Goal: Task Accomplishment & Management: Manage account settings

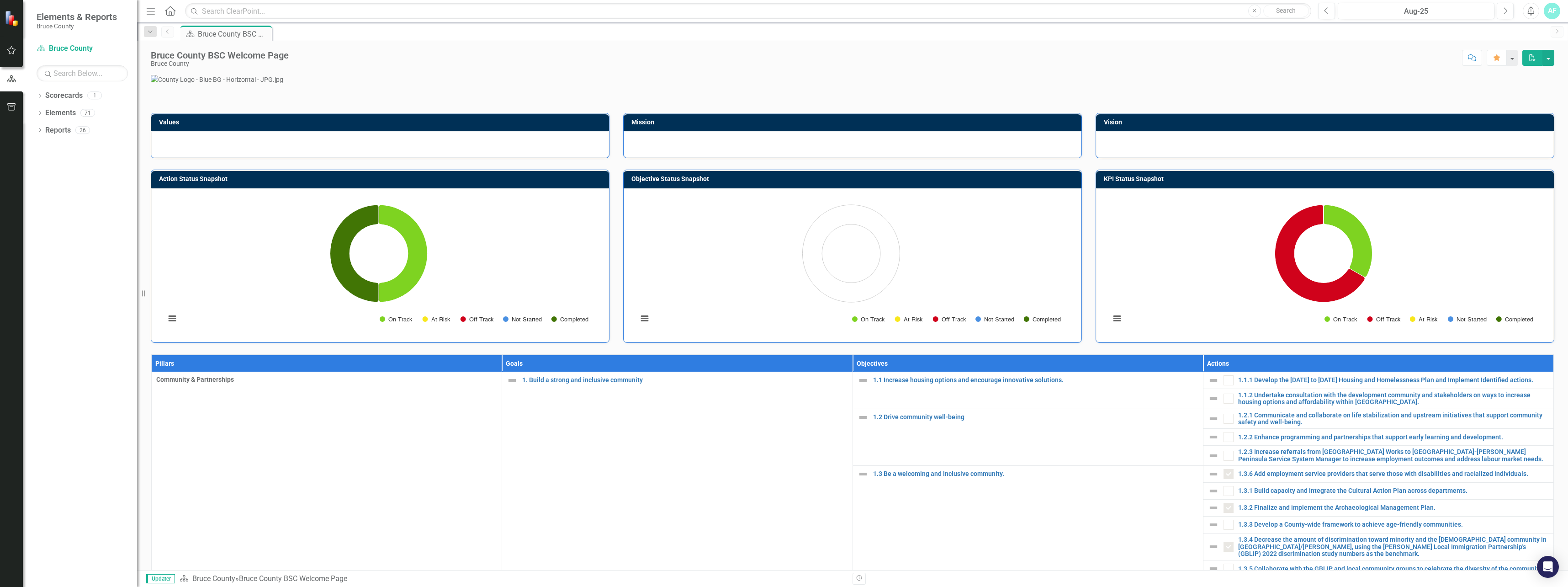
click at [18, 54] on button "button" at bounding box center [12, 51] width 21 height 19
click at [40, 170] on icon "Dropdown" at bounding box center [40, 173] width 7 height 5
click at [78, 185] on div "Notification Q2- ([DATE]) Updates Reminder" at bounding box center [85, 188] width 87 height 17
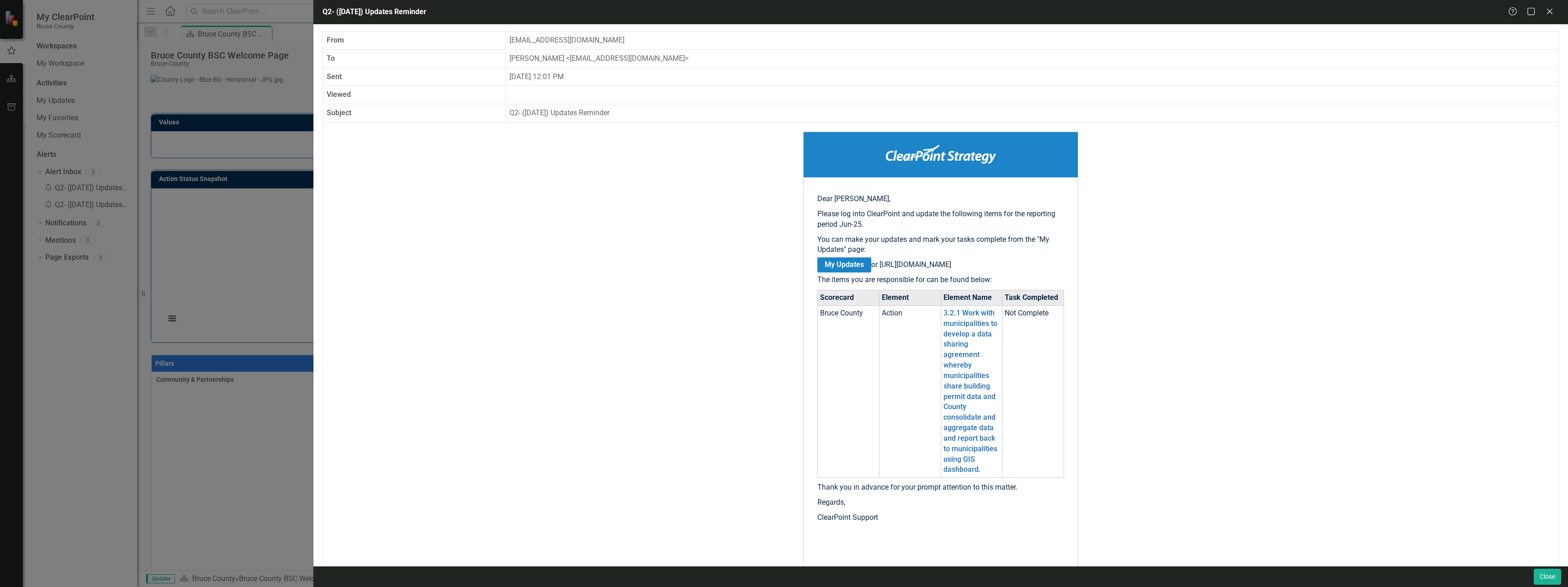
click at [205, 175] on div "Q2- ([DATE]) Updates Reminder Help Maximize Close From [EMAIL_ADDRESS][DOMAIN_N…" at bounding box center [784, 294] width 1568 height 587
click at [175, 152] on div "Q2- ([DATE]) Updates Reminder Help Maximize Close From [EMAIL_ADDRESS][DOMAIN_N…" at bounding box center [784, 294] width 1568 height 587
click at [1548, 11] on icon "Close" at bounding box center [1549, 11] width 12 height 9
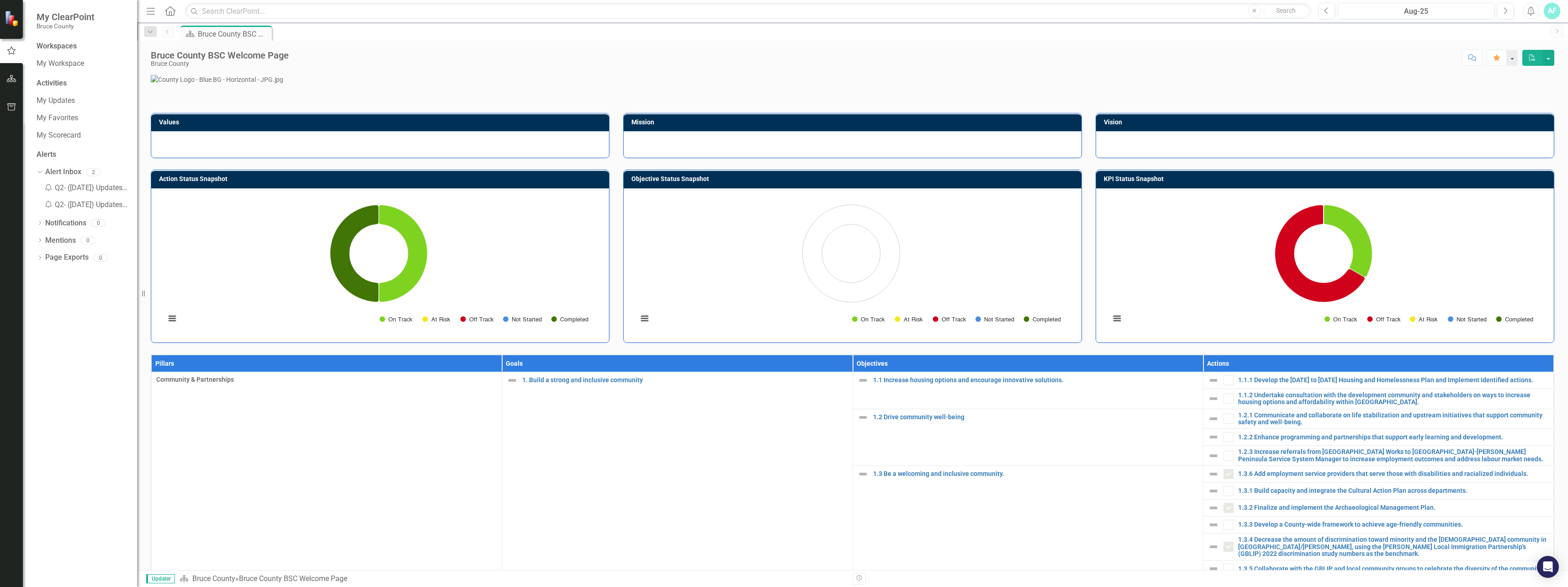
click at [79, 52] on div "Workspaces My Workspace" at bounding box center [82, 57] width 91 height 30
click at [79, 49] on div "Workspaces" at bounding box center [82, 46] width 91 height 10
click at [74, 45] on div "Workspaces" at bounding box center [57, 46] width 40 height 10
click at [60, 63] on link "My Workspace" at bounding box center [82, 63] width 91 height 10
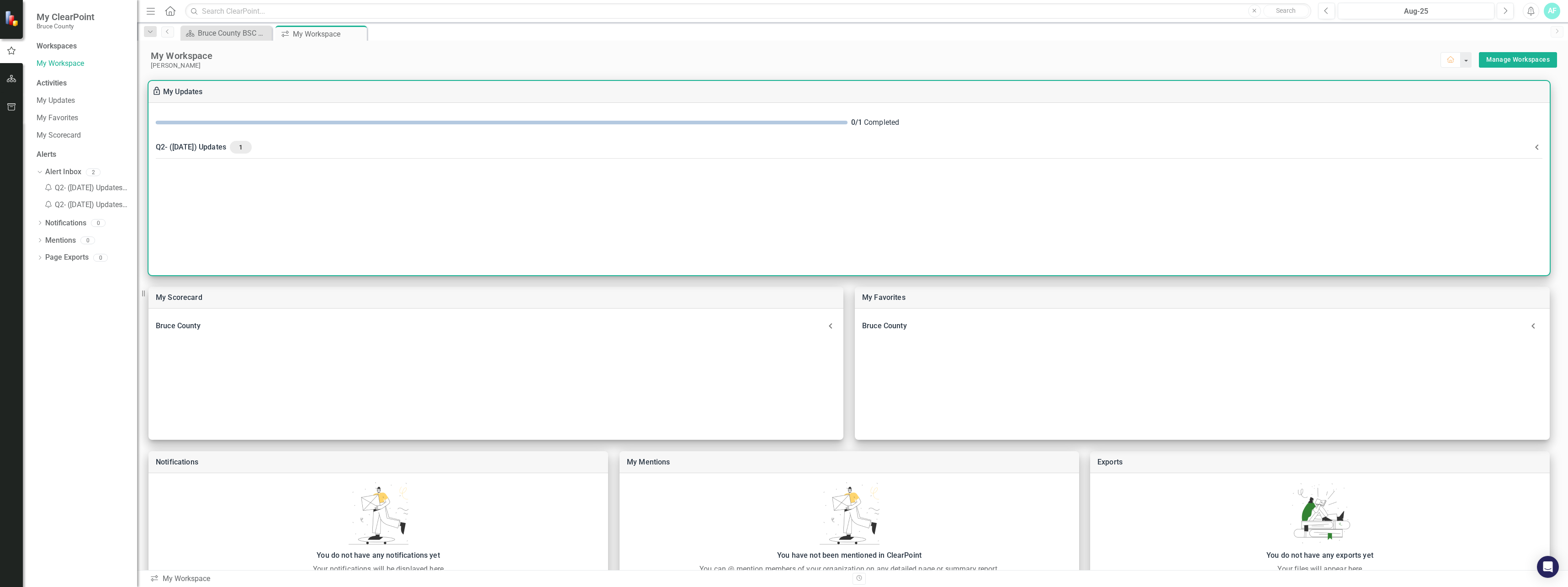
click at [196, 151] on div "Q2- ([DATE]) Updates 1" at bounding box center [844, 147] width 1376 height 13
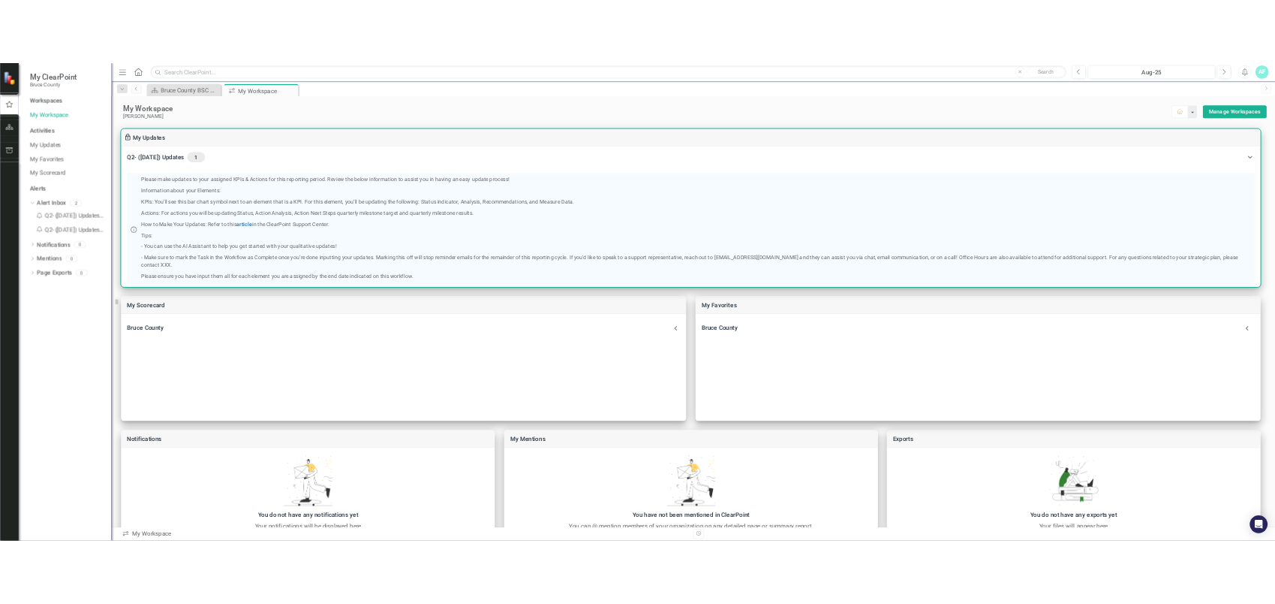
scroll to position [129, 0]
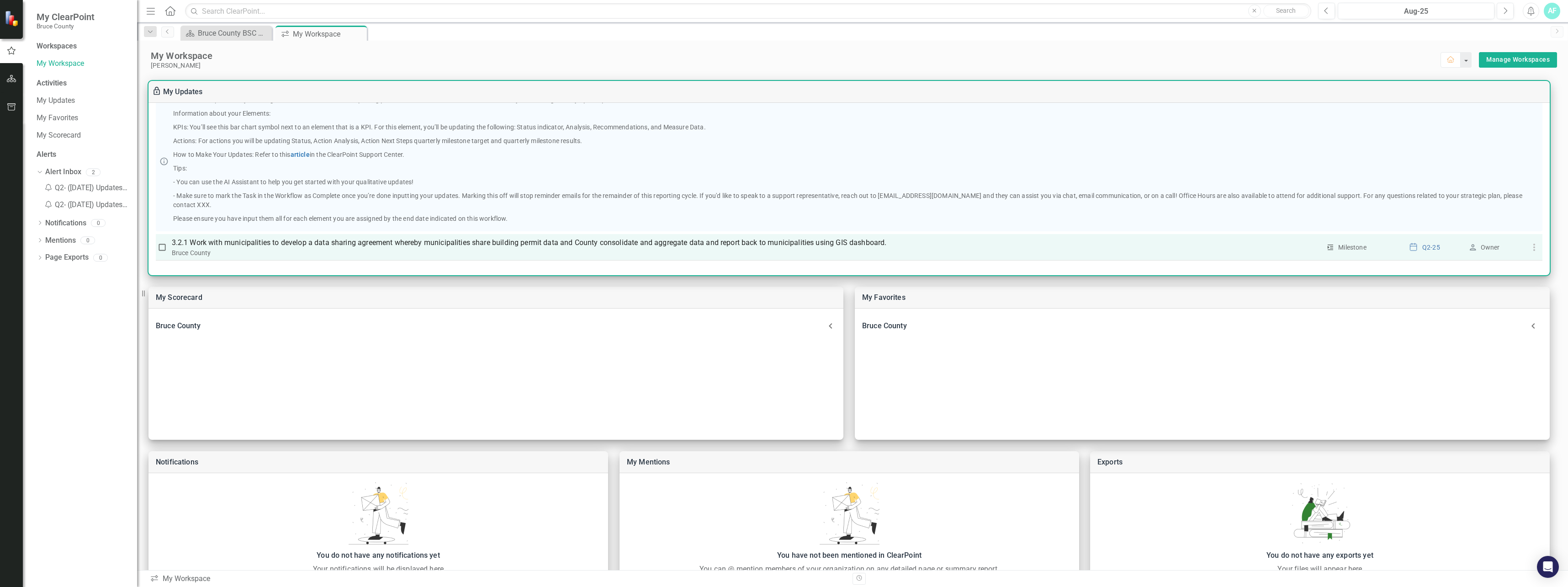
click at [1229, 252] on div "Bruce County" at bounding box center [746, 253] width 1149 height 9
click at [1344, 248] on div "Milestone" at bounding box center [1353, 247] width 29 height 9
click at [1529, 245] on icon "button" at bounding box center [1535, 247] width 11 height 11
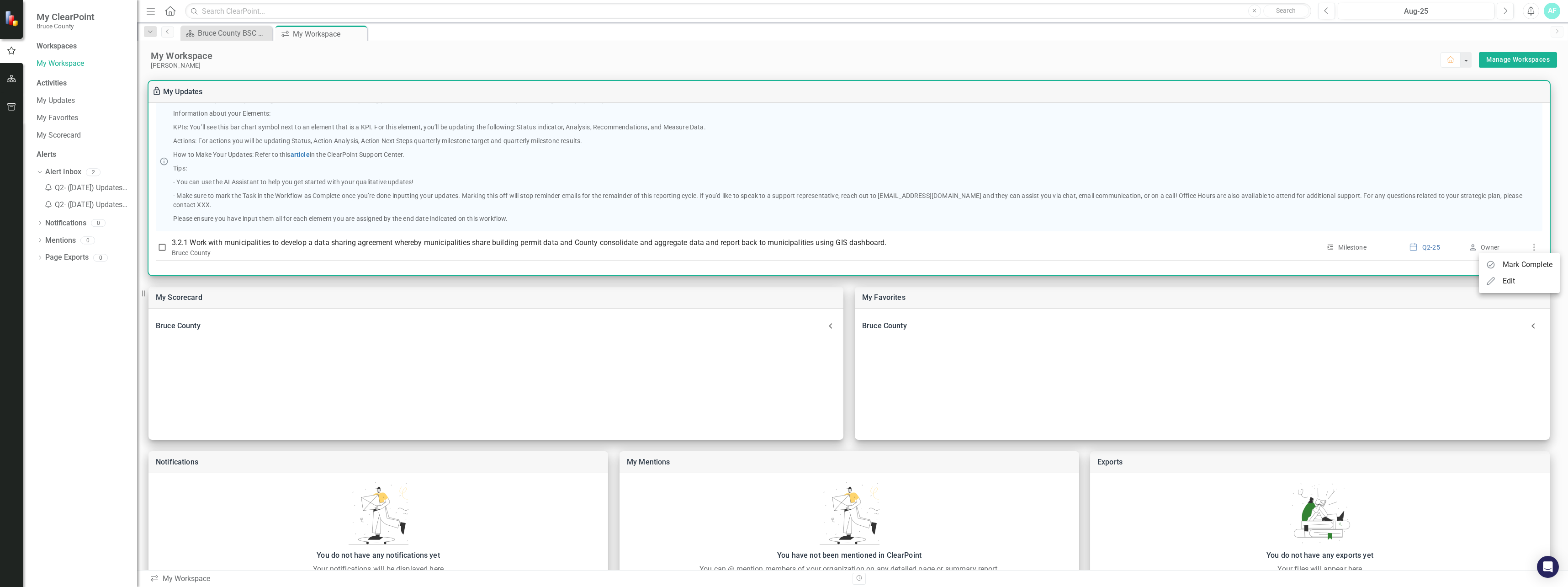
click at [1513, 283] on div "Edit" at bounding box center [1509, 281] width 13 height 11
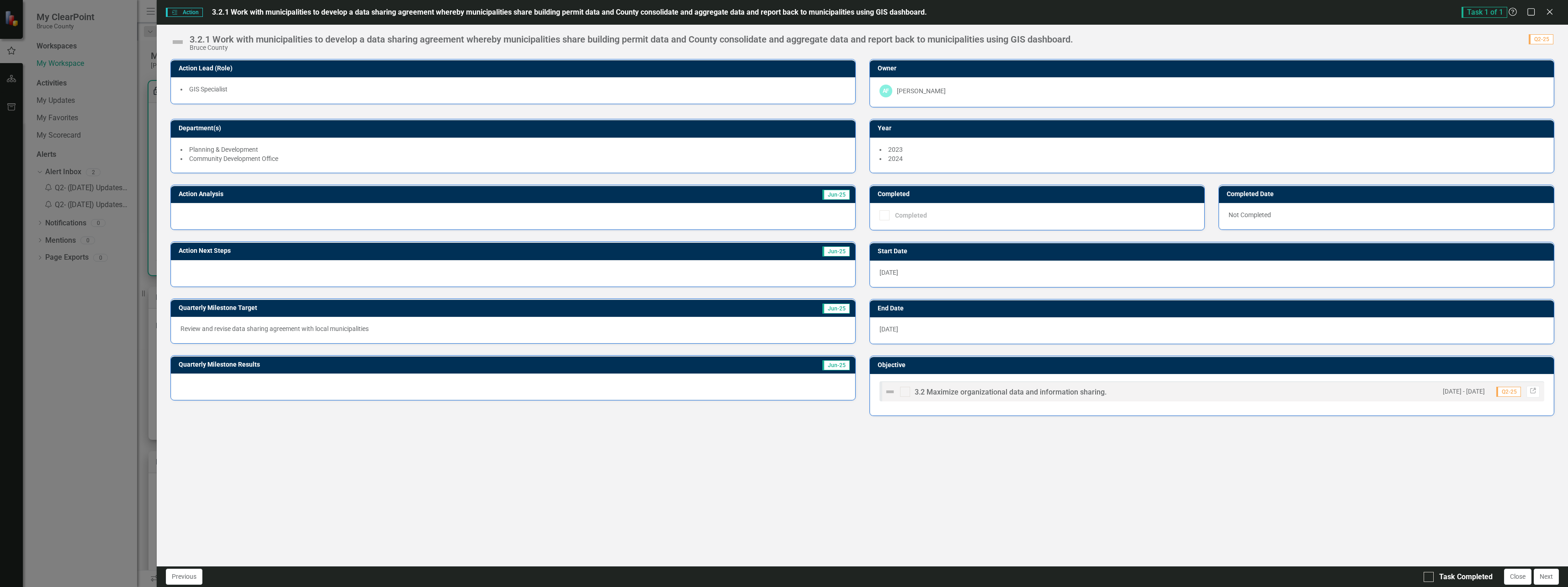
click at [998, 392] on span "3.2 Maximize organizational data and information sharing." at bounding box center [1010, 392] width 192 height 9
click at [184, 17] on div "Action Action 3.2.1 Work with municipalities to develop a data sharing agreemen…" at bounding box center [813, 12] width 1295 height 10
click at [186, 12] on span "Action Action" at bounding box center [184, 12] width 37 height 9
click at [161, 10] on div "Action Action 3.2.1 Work with municipalities to develop a data sharing agreemen…" at bounding box center [862, 12] width 1412 height 25
click at [172, 9] on span "Action Action" at bounding box center [184, 12] width 37 height 9
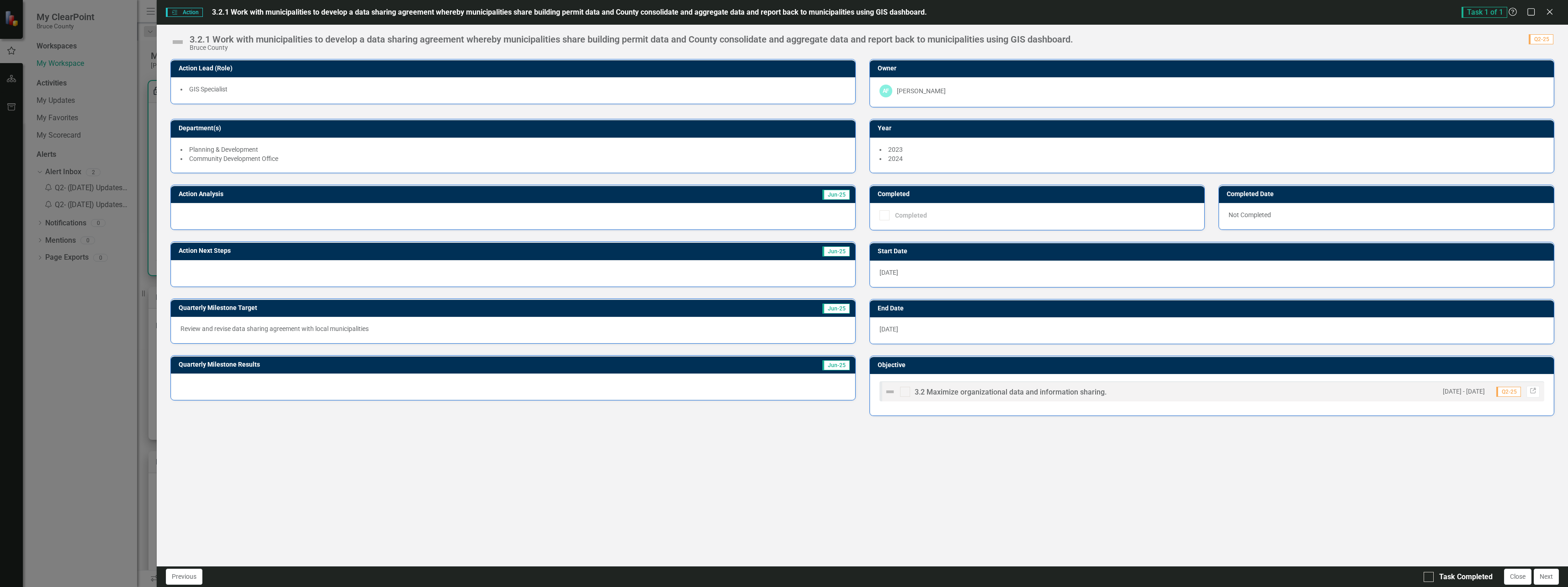
click at [172, 9] on span "Action Action" at bounding box center [184, 12] width 37 height 9
click at [215, 9] on span "3.2.1 Work with municipalities to develop a data sharing agreement whereby muni…" at bounding box center [569, 12] width 715 height 9
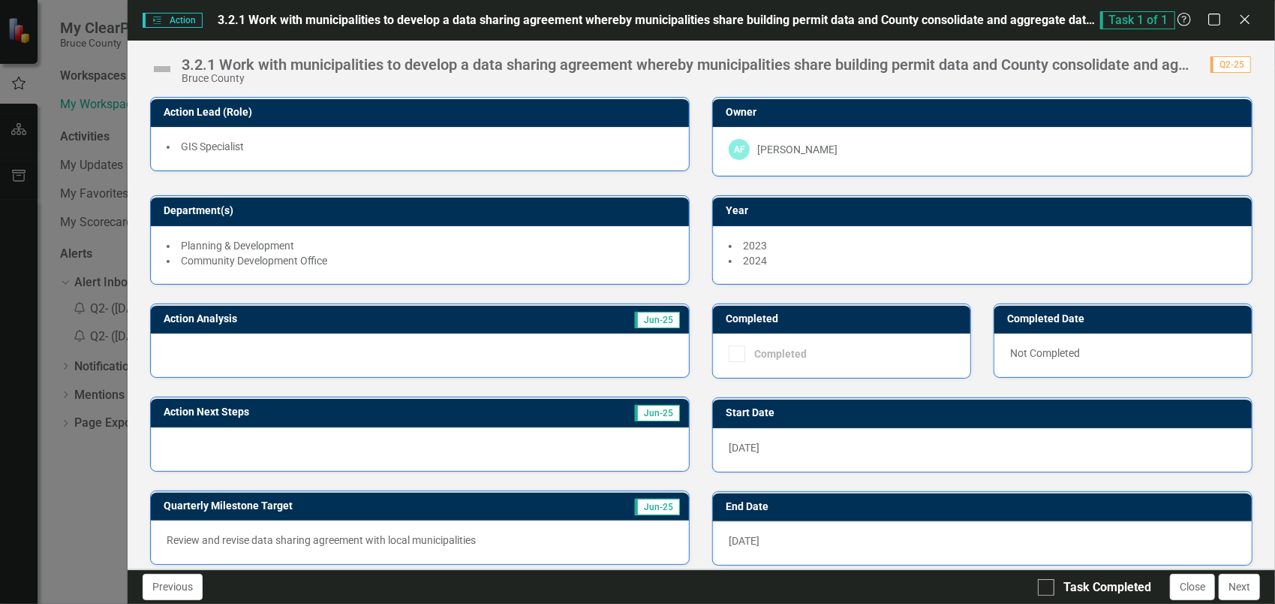
scroll to position [123, 0]
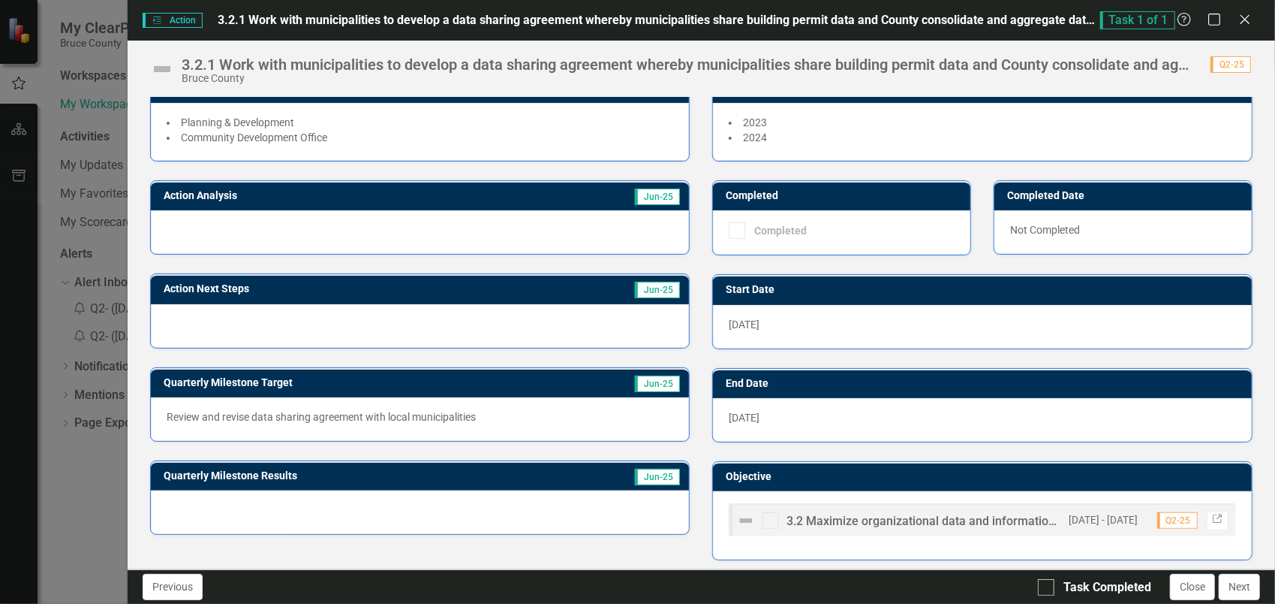
click at [1145, 15] on span "Task 1 of 1" at bounding box center [1137, 20] width 75 height 18
click at [1185, 18] on icon "Help" at bounding box center [1184, 19] width 19 height 14
click at [1240, 584] on button "Next" at bounding box center [1239, 586] width 41 height 26
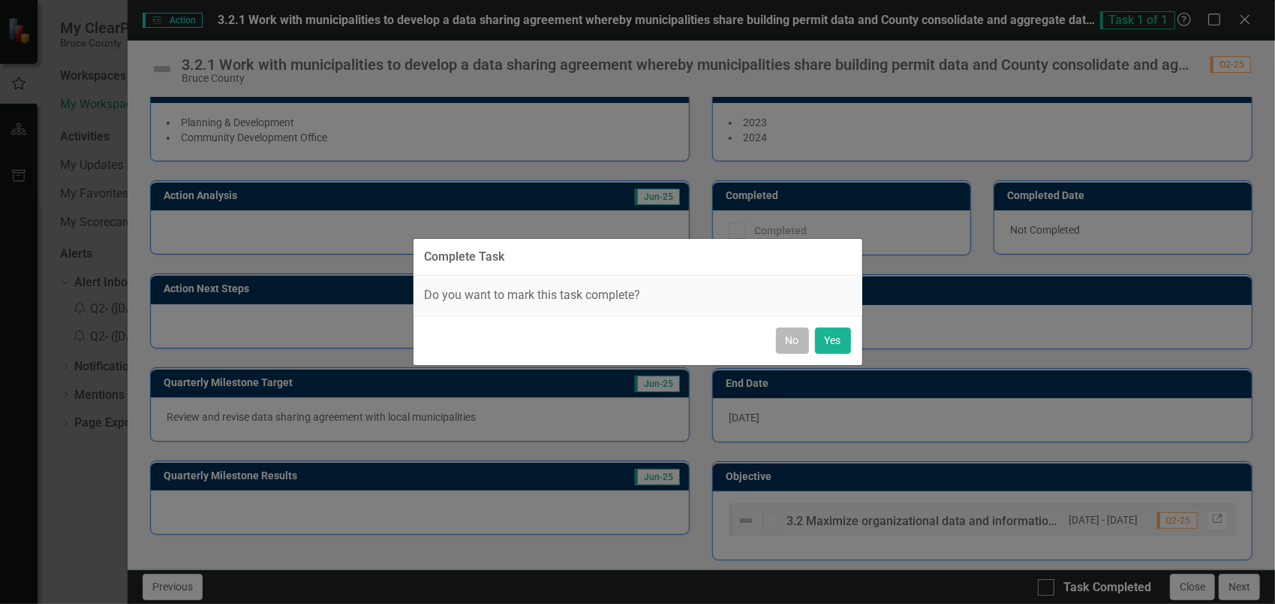
click at [785, 347] on button "No" at bounding box center [792, 340] width 33 height 26
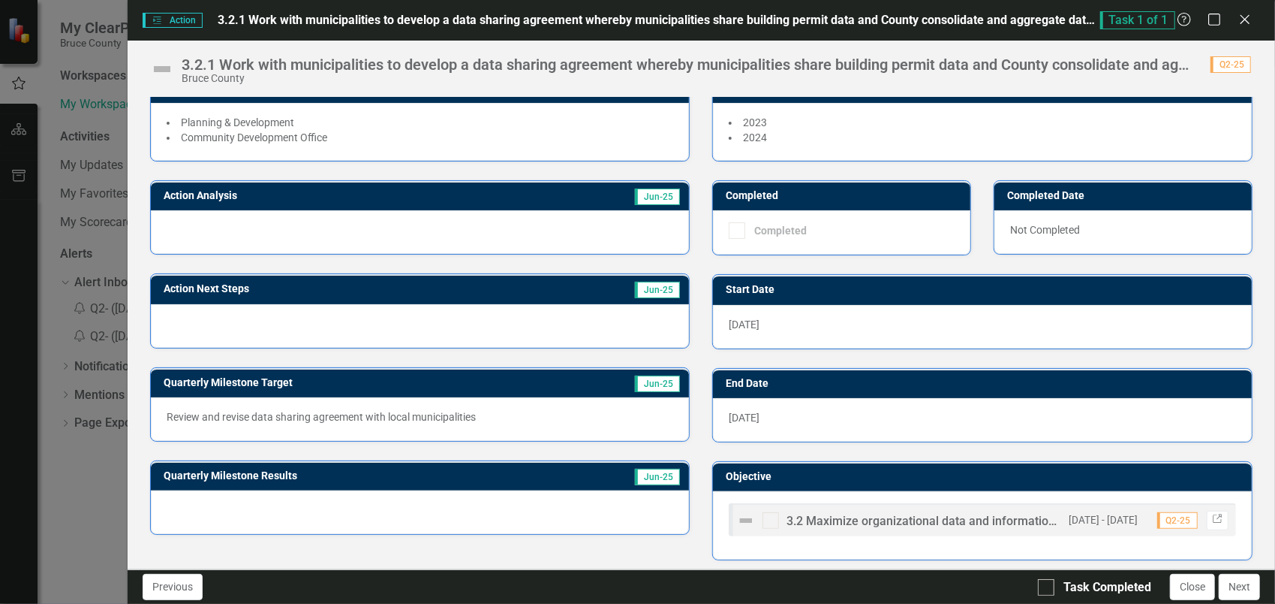
click at [836, 224] on div "Completed" at bounding box center [838, 230] width 218 height 17
click at [1253, 15] on div "Task 1 of 1 Help Maximize Close" at bounding box center [1180, 20] width 160 height 18
click at [1249, 16] on icon "Close" at bounding box center [1245, 19] width 19 height 14
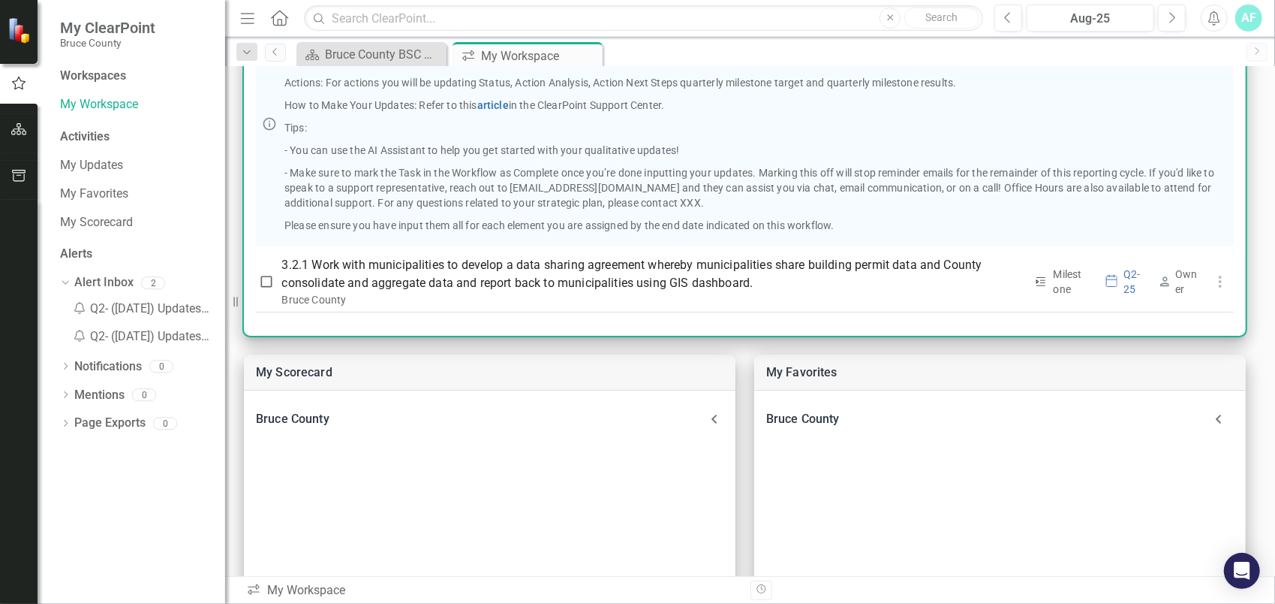
scroll to position [150, 0]
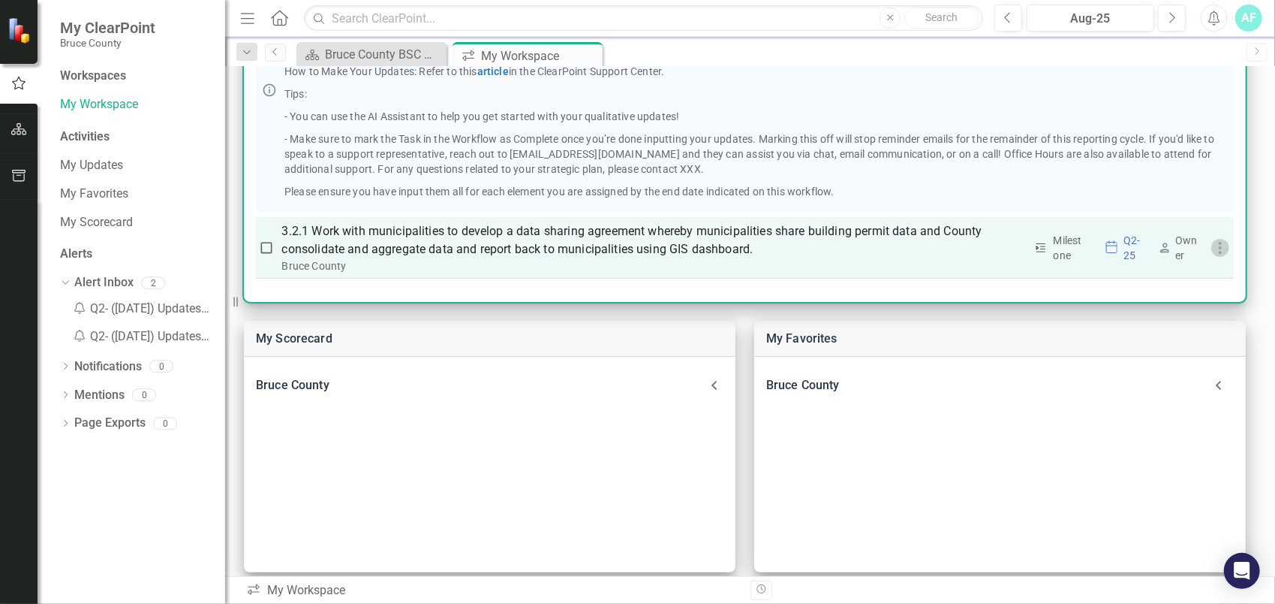
click at [1218, 246] on use "button" at bounding box center [1219, 248] width 3 height 12
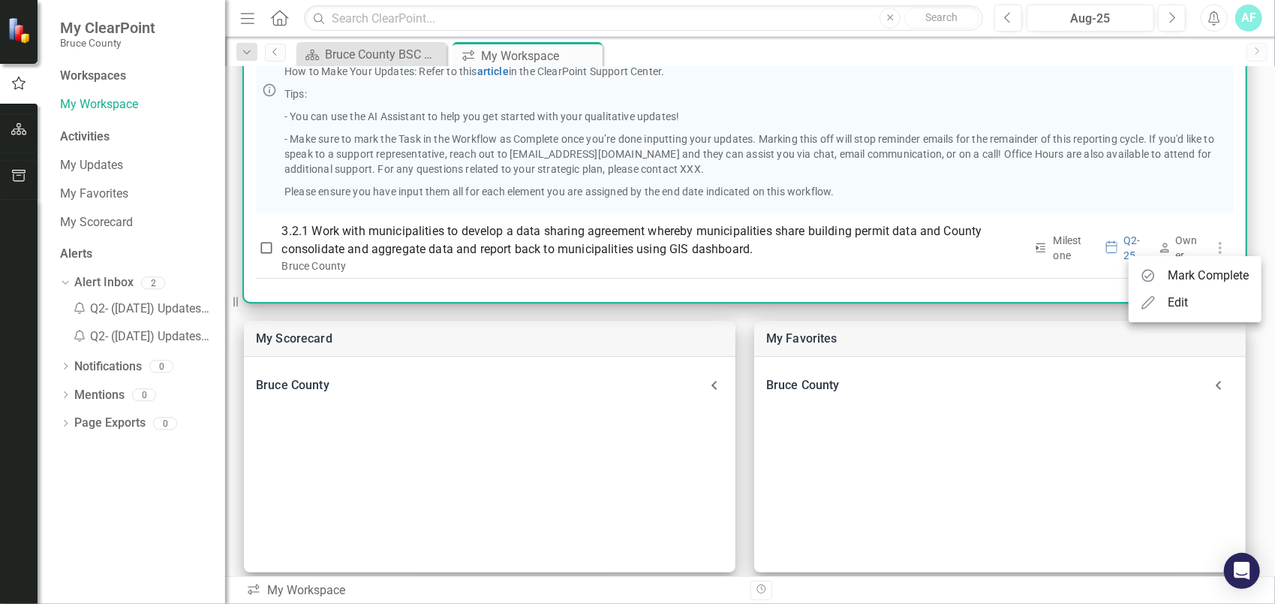
click at [1121, 236] on div at bounding box center [637, 302] width 1275 height 604
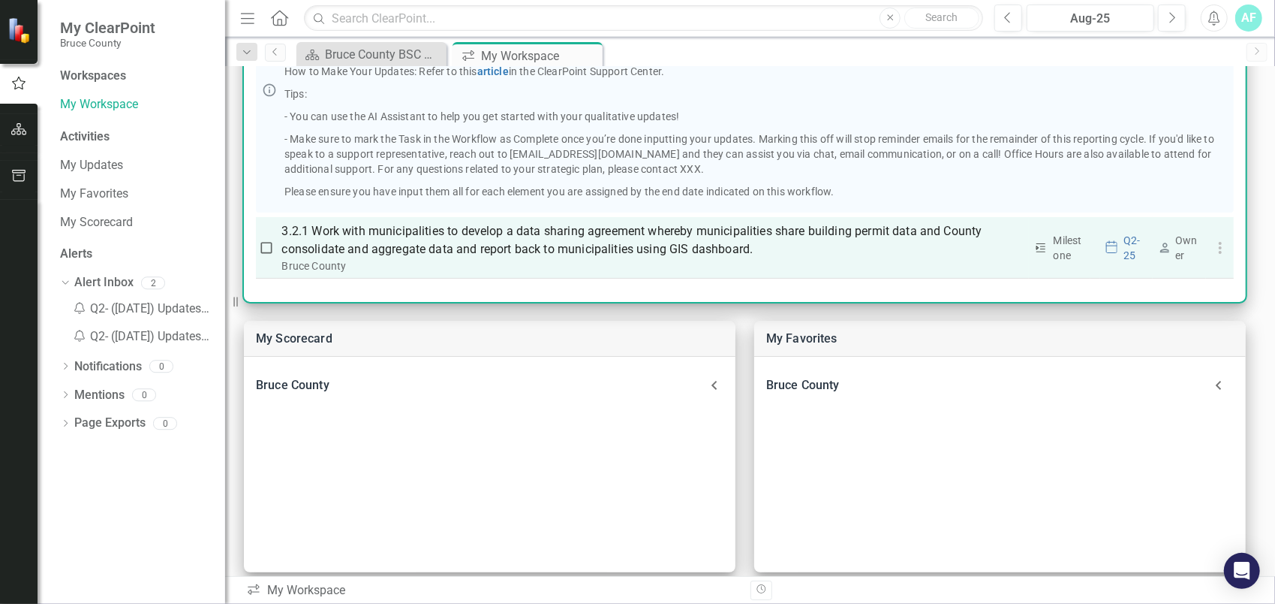
click at [1124, 237] on div "Q2-25" at bounding box center [1136, 248] width 24 height 30
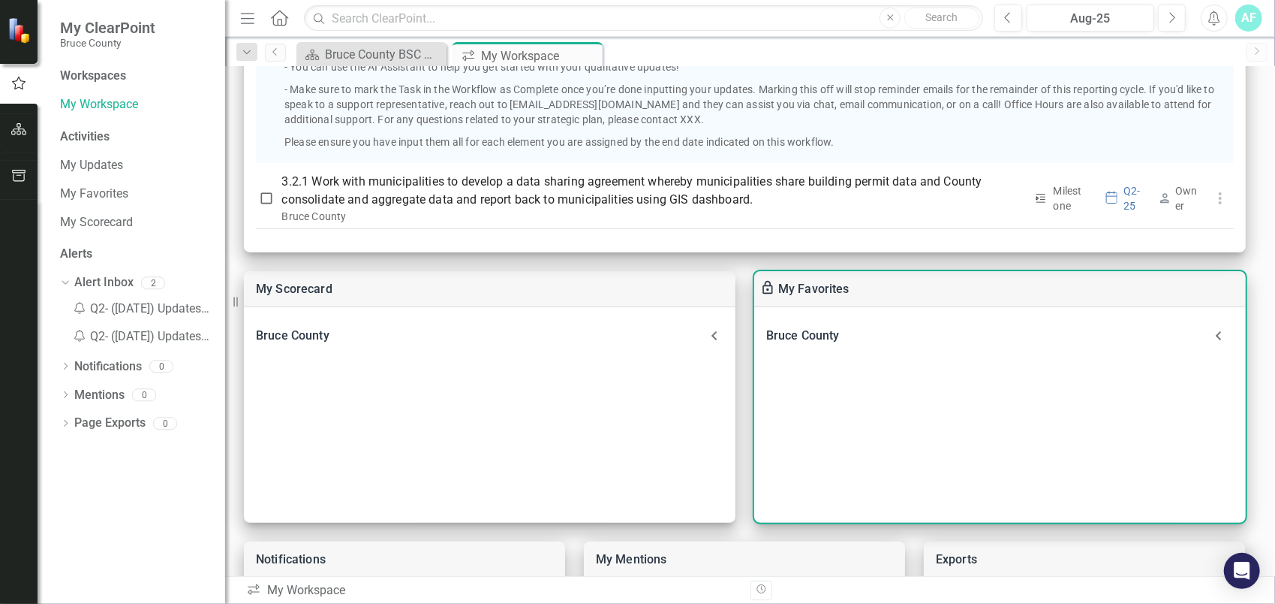
scroll to position [0, 0]
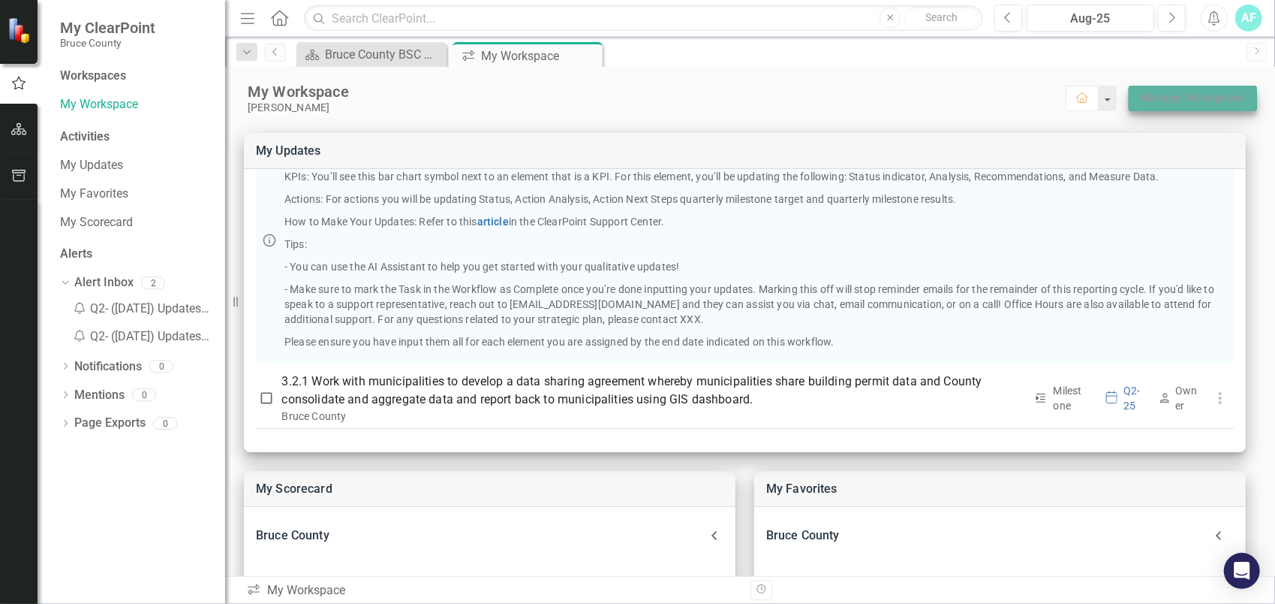
click at [1159, 92] on link "Manage Workspaces" at bounding box center [1193, 98] width 104 height 19
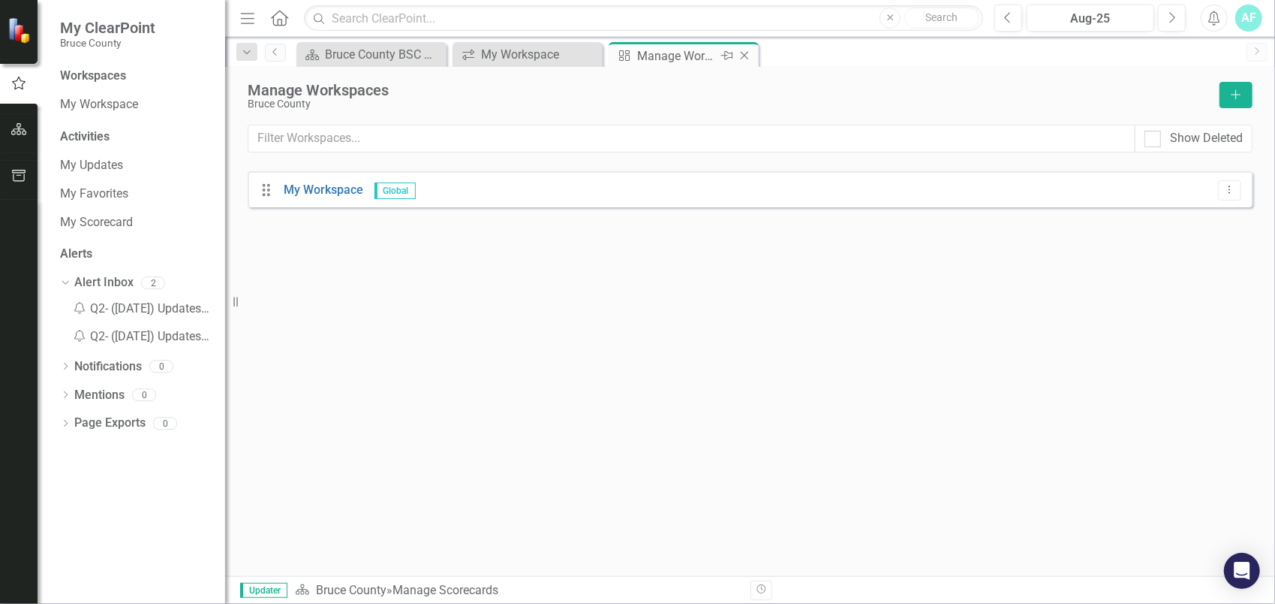
click at [748, 55] on icon "Close" at bounding box center [744, 56] width 15 height 12
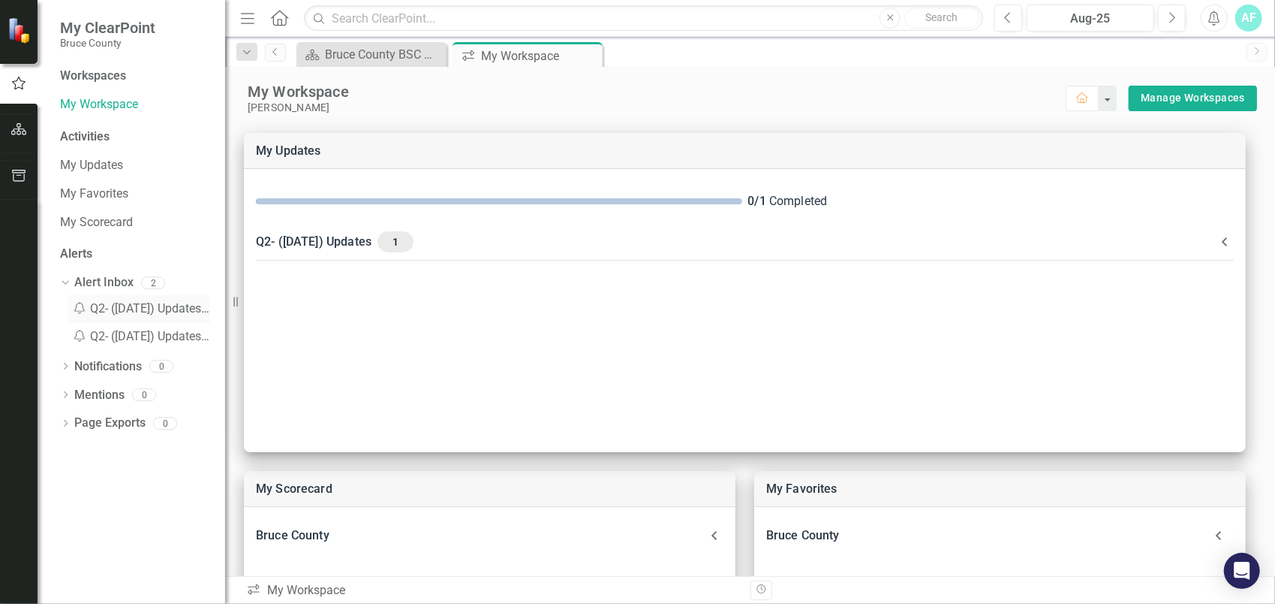
click at [151, 303] on div "Notification Q2- ([DATE]) Updates Reminder" at bounding box center [139, 309] width 143 height 28
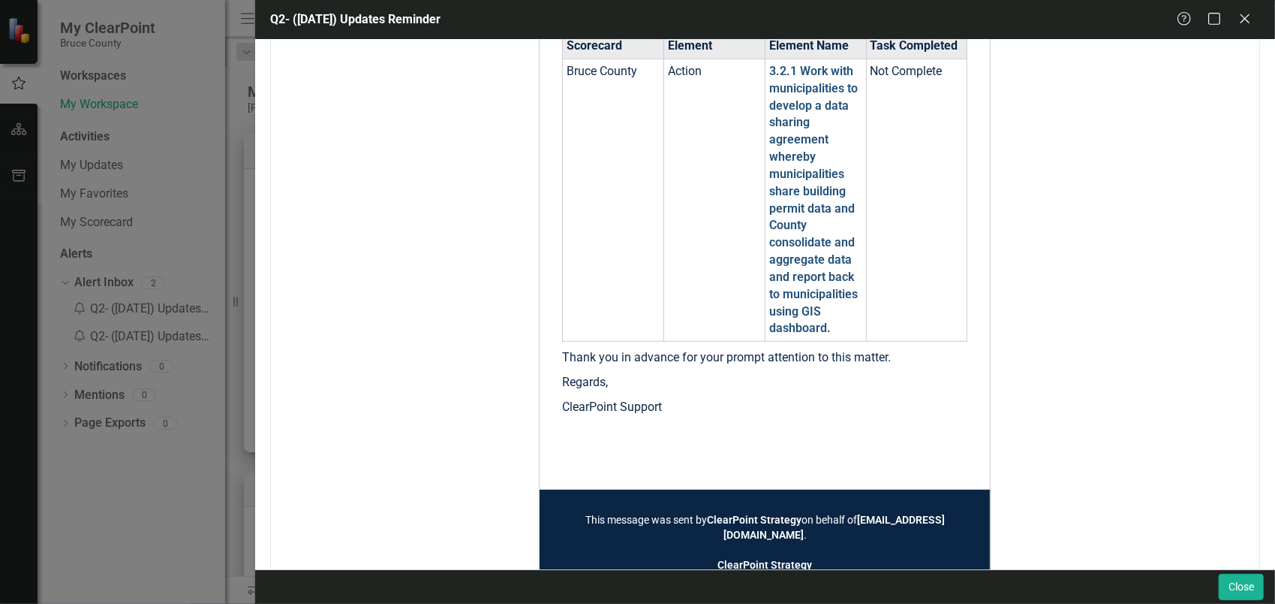
scroll to position [375, 0]
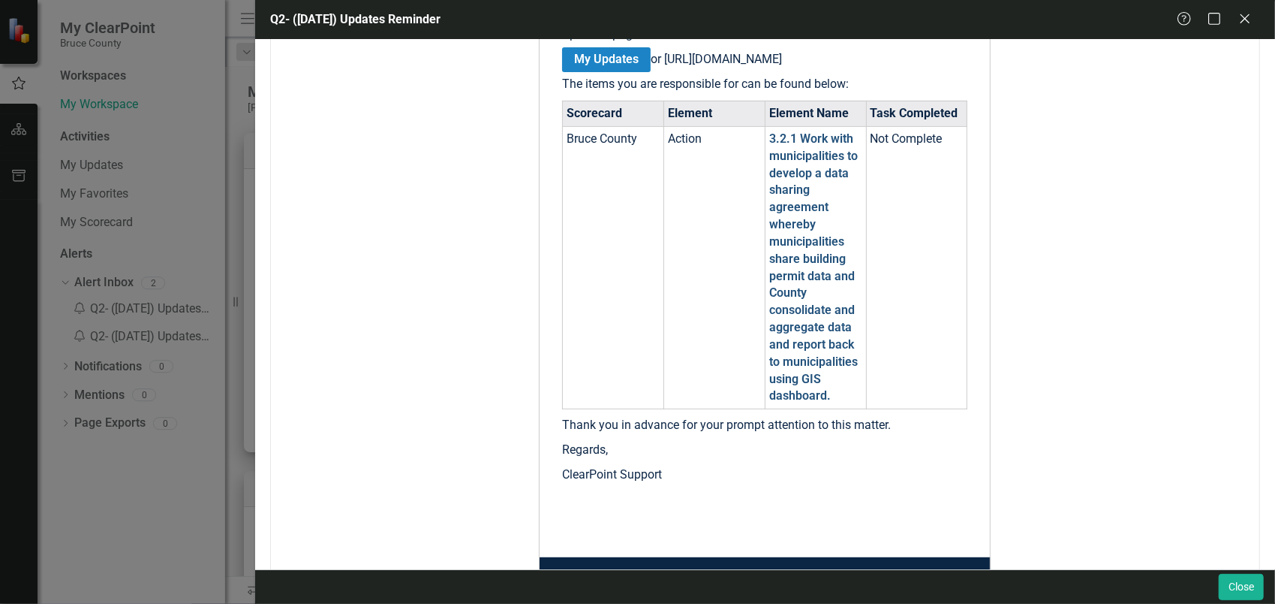
click at [797, 353] on link "3.2.1 Work with municipalities to develop a data sharing agreement whereby muni…" at bounding box center [813, 267] width 89 height 272
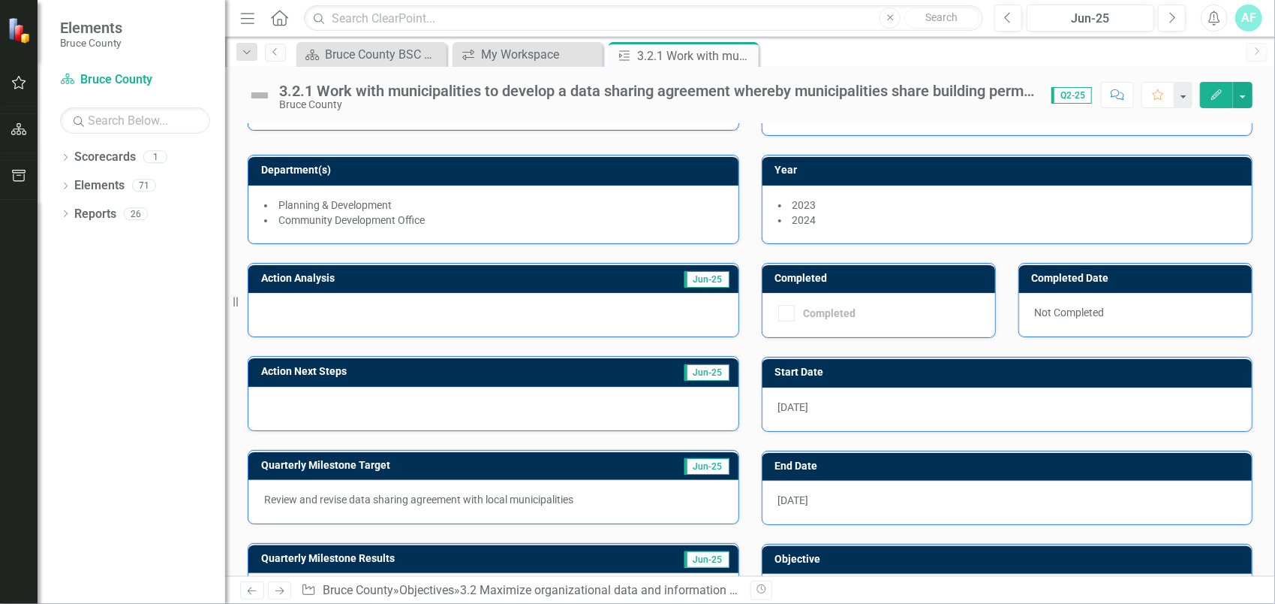
scroll to position [143, 0]
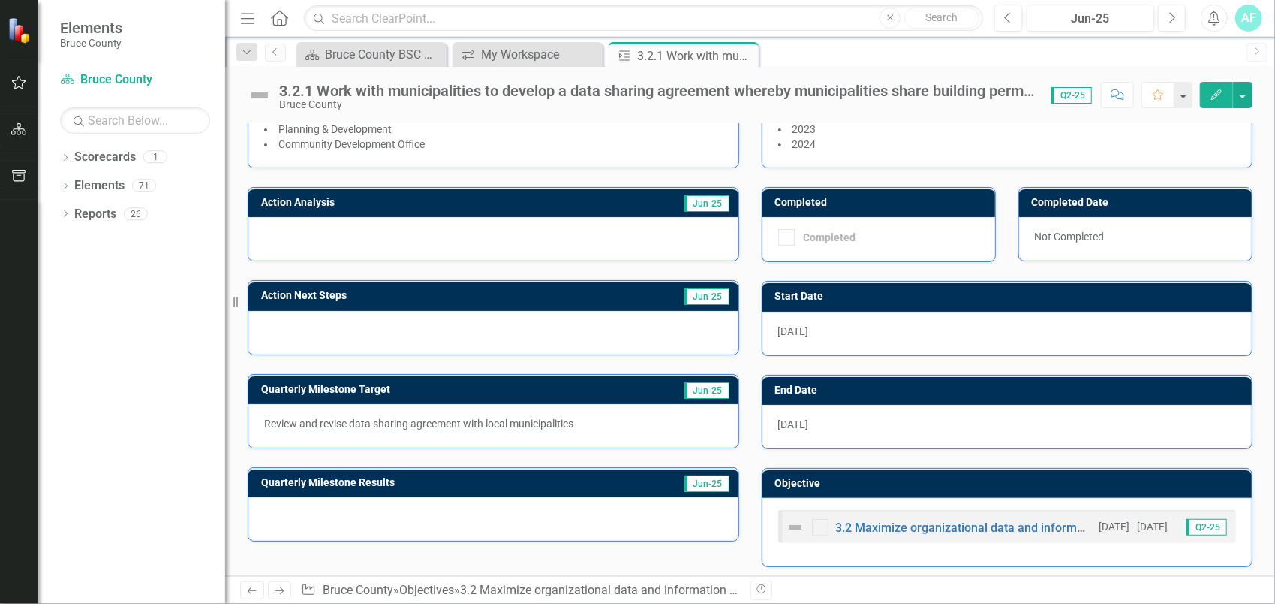
click at [539, 480] on h3 "Quarterly Milestone Results" at bounding box center [435, 482] width 348 height 11
click at [525, 506] on div at bounding box center [493, 519] width 490 height 44
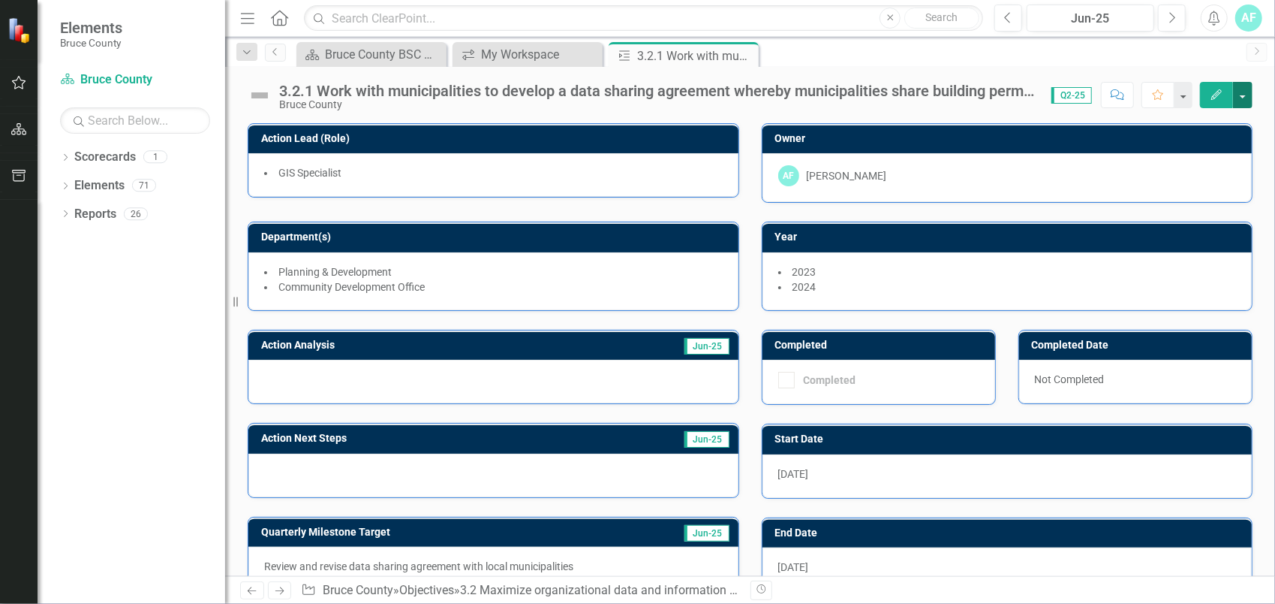
click at [1247, 92] on button "button" at bounding box center [1243, 95] width 20 height 26
click at [1224, 92] on icon "Edit" at bounding box center [1217, 94] width 14 height 11
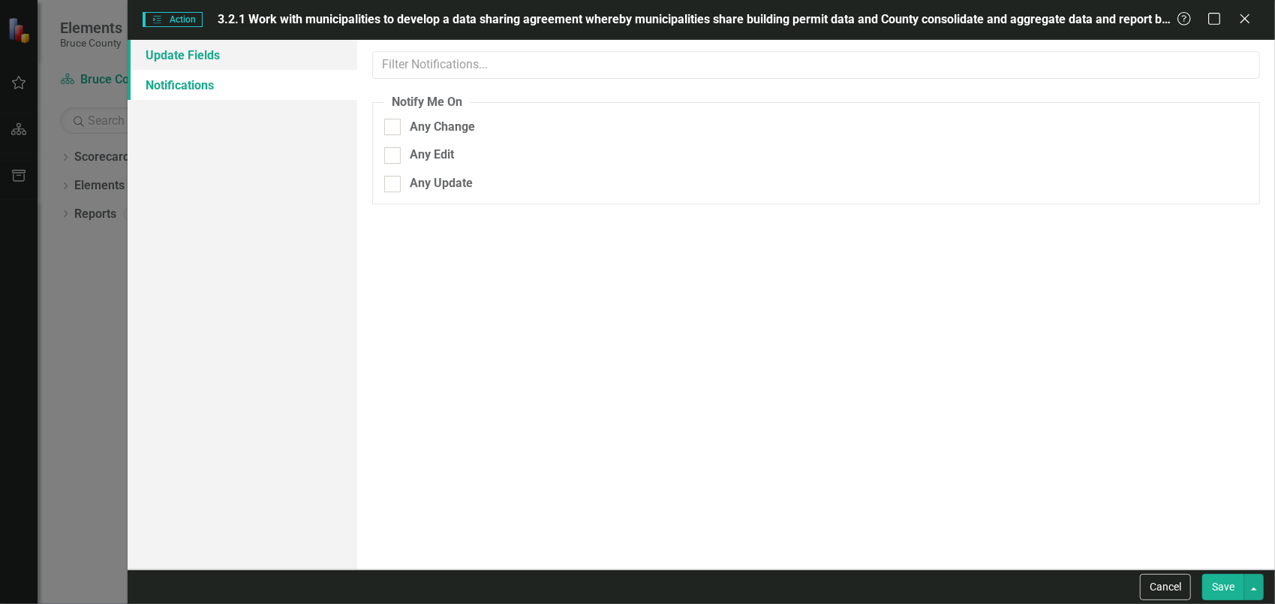
click at [179, 48] on link "Update Fields" at bounding box center [243, 55] width 230 height 30
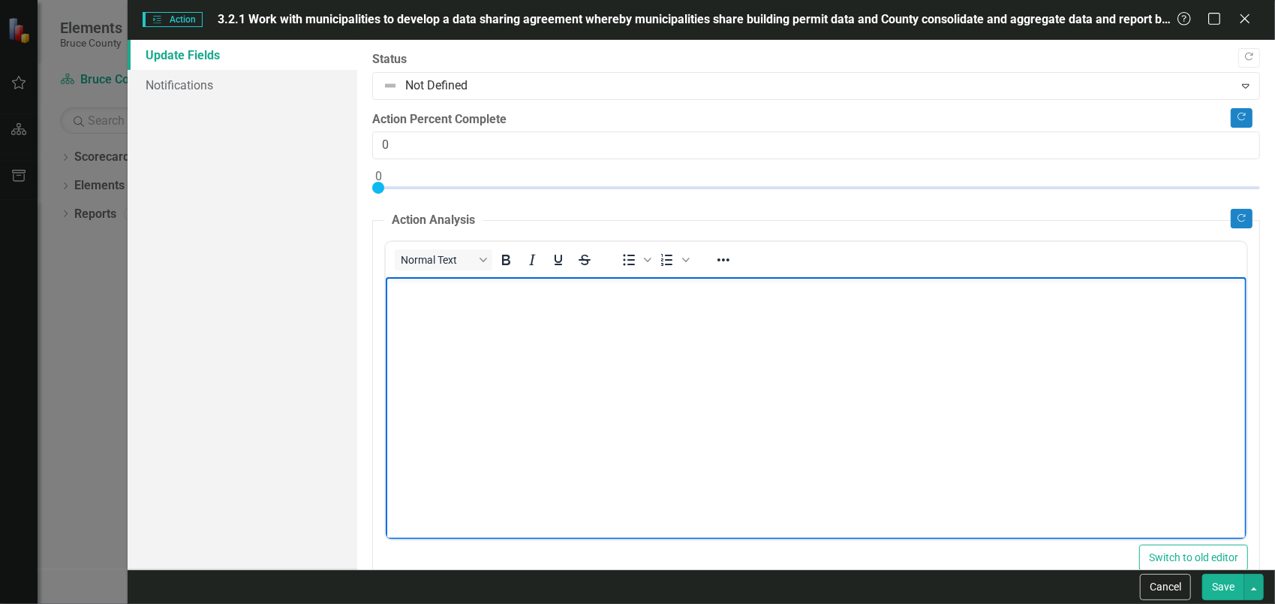
click at [605, 411] on body "Rich Text Area. Press ALT-0 for help." at bounding box center [815, 388] width 861 height 225
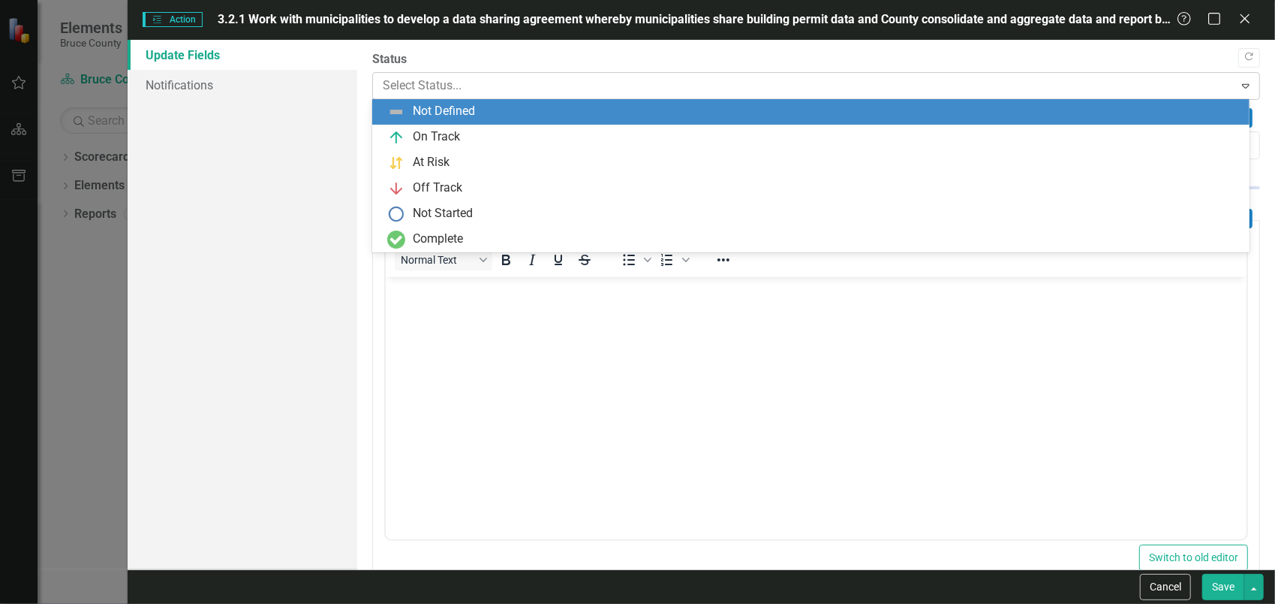
click at [1117, 90] on div at bounding box center [804, 86] width 842 height 20
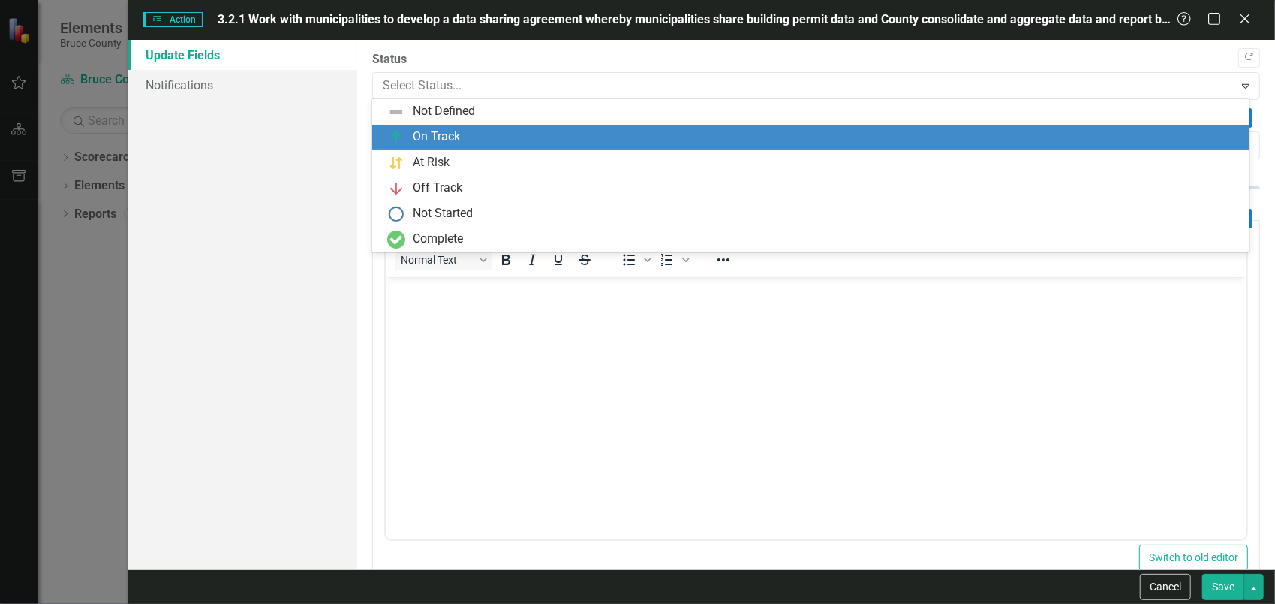
click at [512, 135] on div "On Track" at bounding box center [813, 137] width 853 height 18
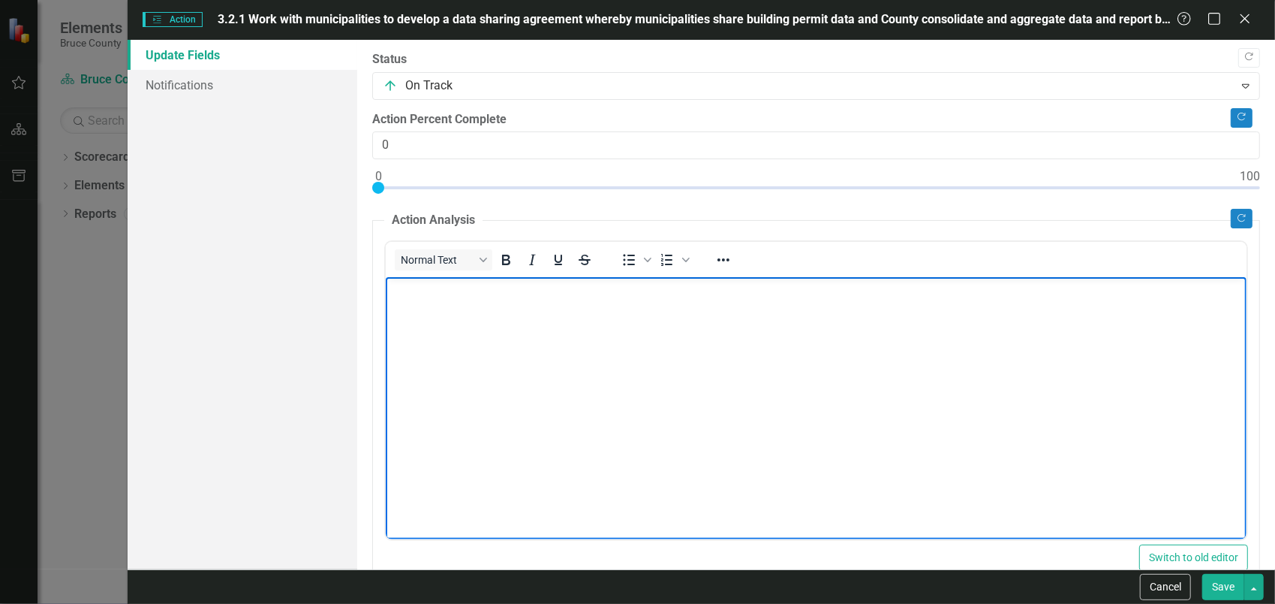
click at [585, 348] on body "Rich Text Area. Press ALT-0 for help." at bounding box center [815, 388] width 861 height 225
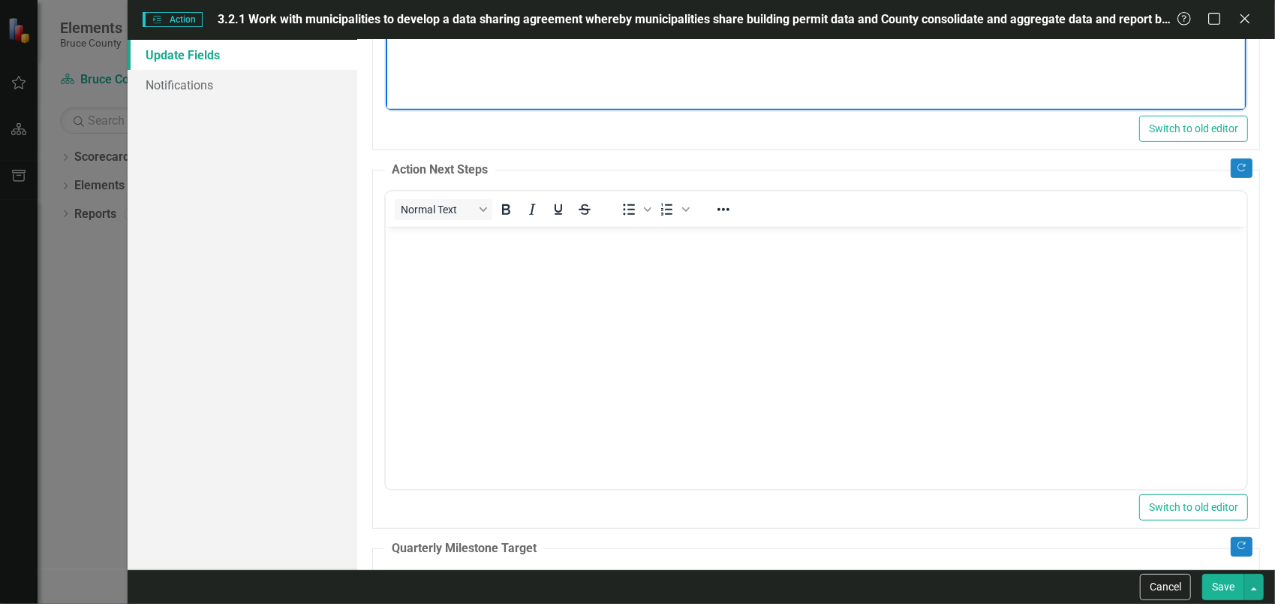
scroll to position [375, 0]
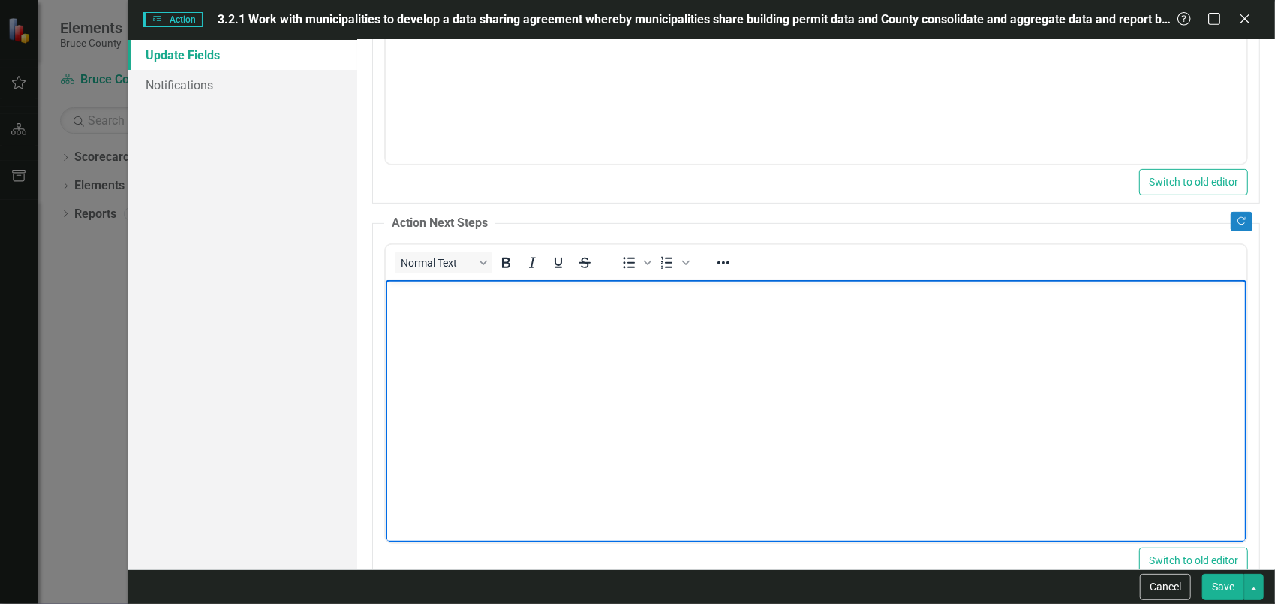
click at [1021, 422] on body "Rich Text Area. Press ALT-0 for help." at bounding box center [815, 391] width 861 height 225
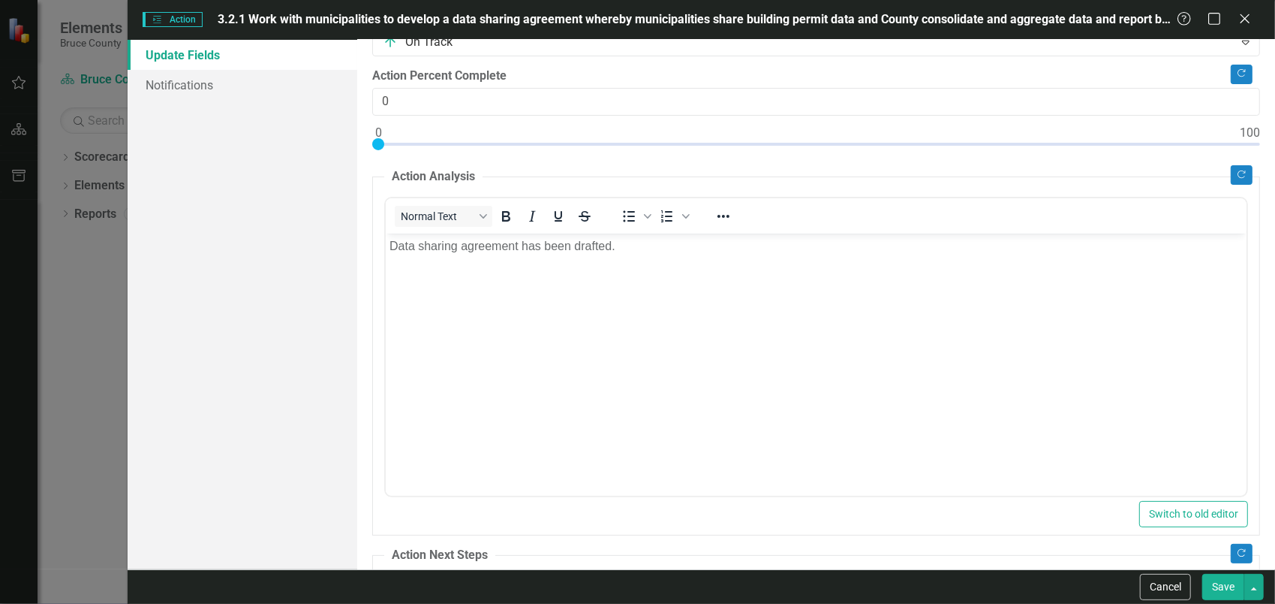
scroll to position [0, 0]
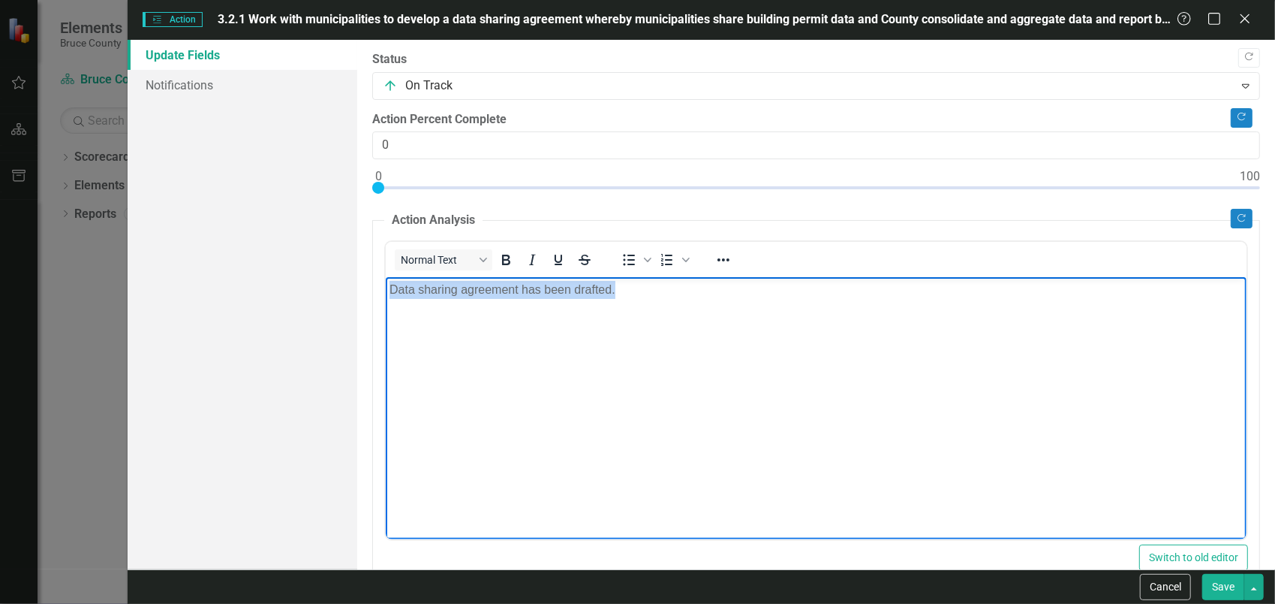
drag, startPoint x: 671, startPoint y: 313, endPoint x: 356, endPoint y: 306, distance: 315.3
click at [385, 306] on html "Data sharing agreement has been drafted." at bounding box center [815, 388] width 861 height 225
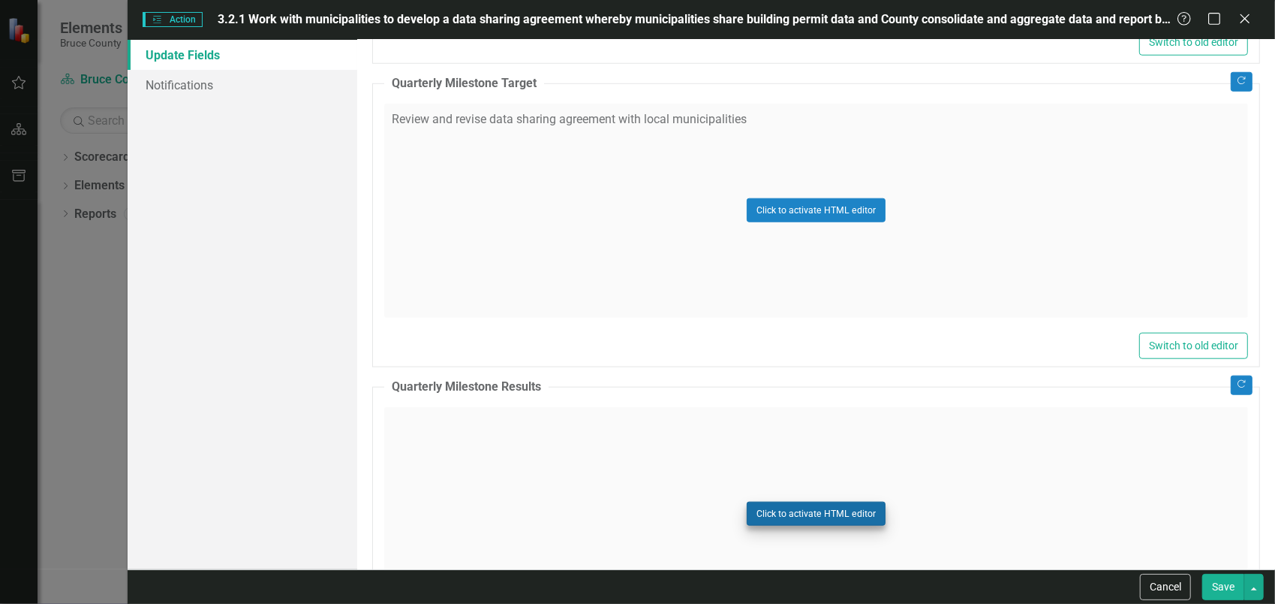
scroll to position [862, 0]
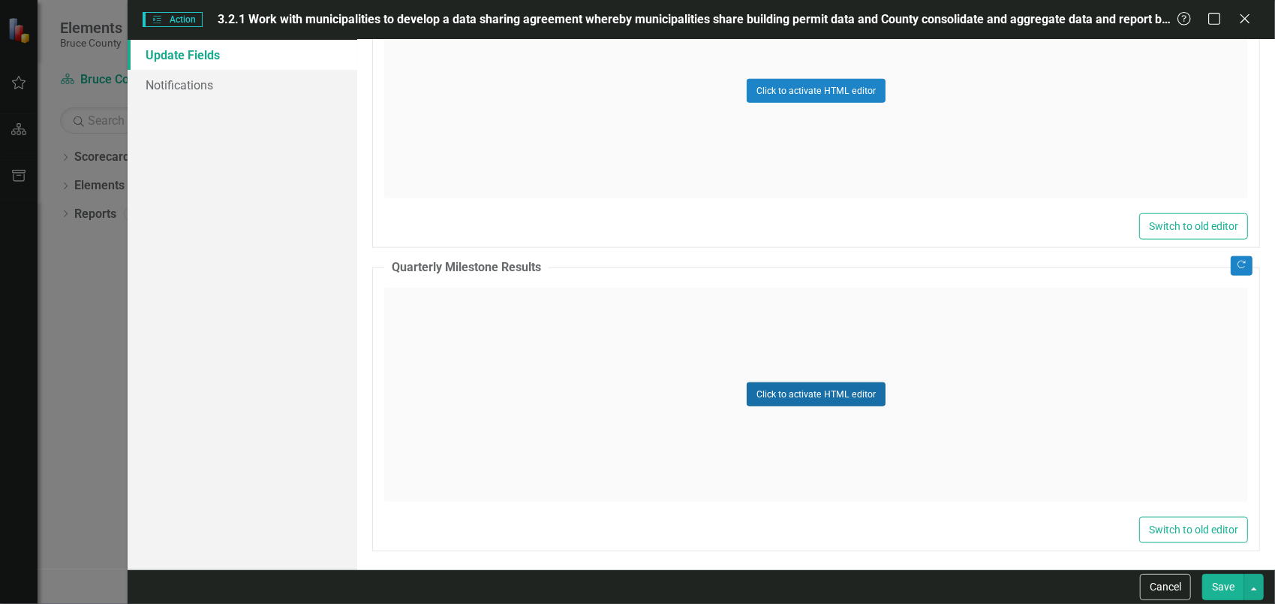
click at [778, 391] on button "Click to activate HTML editor" at bounding box center [816, 394] width 139 height 24
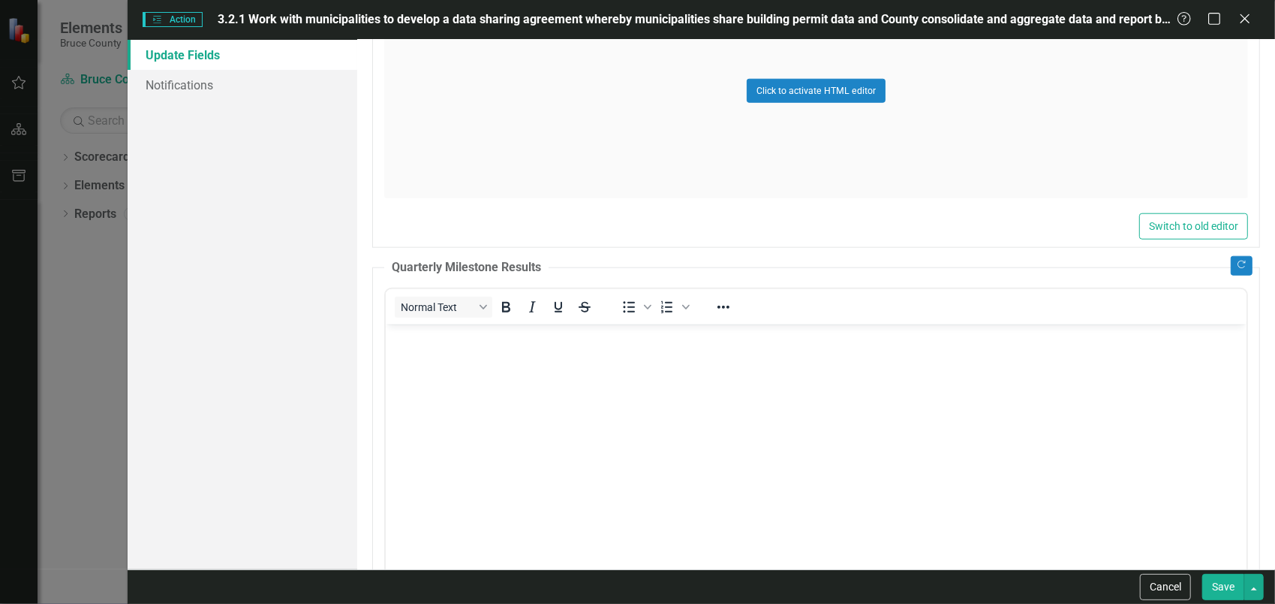
scroll to position [0, 0]
click at [776, 394] on body "Rich Text Area. Press ALT-0 for help." at bounding box center [815, 436] width 861 height 225
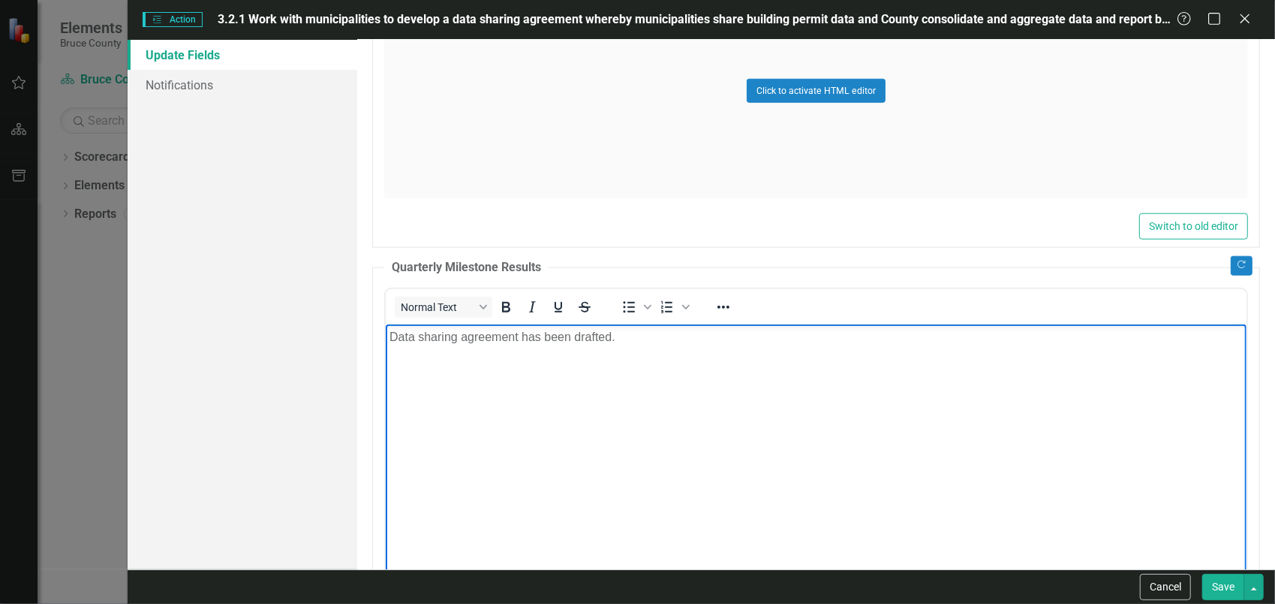
scroll to position [1088, 0]
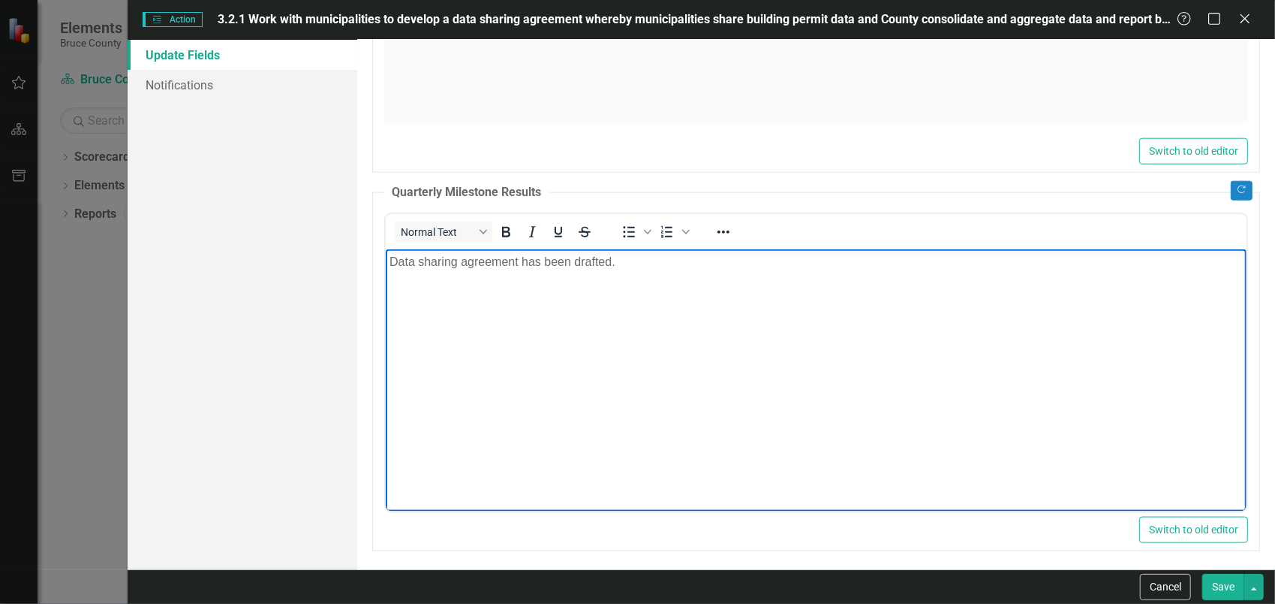
click at [902, 528] on div "Switch to old editor" at bounding box center [816, 529] width 864 height 26
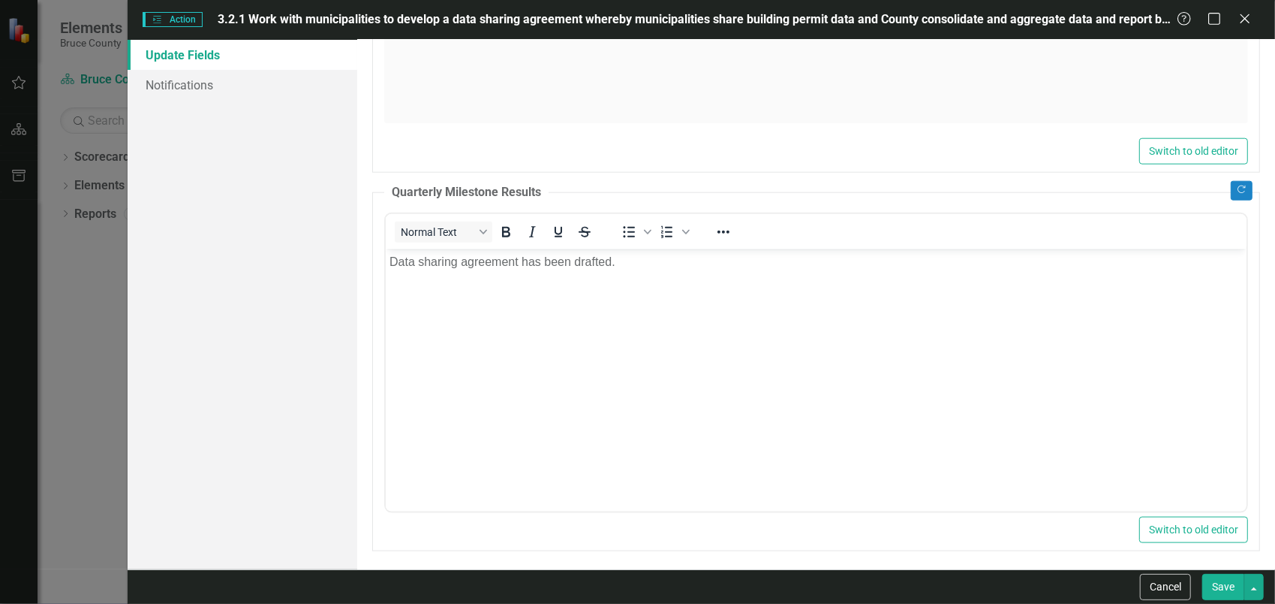
click at [1227, 587] on button "Save" at bounding box center [1224, 586] width 42 height 26
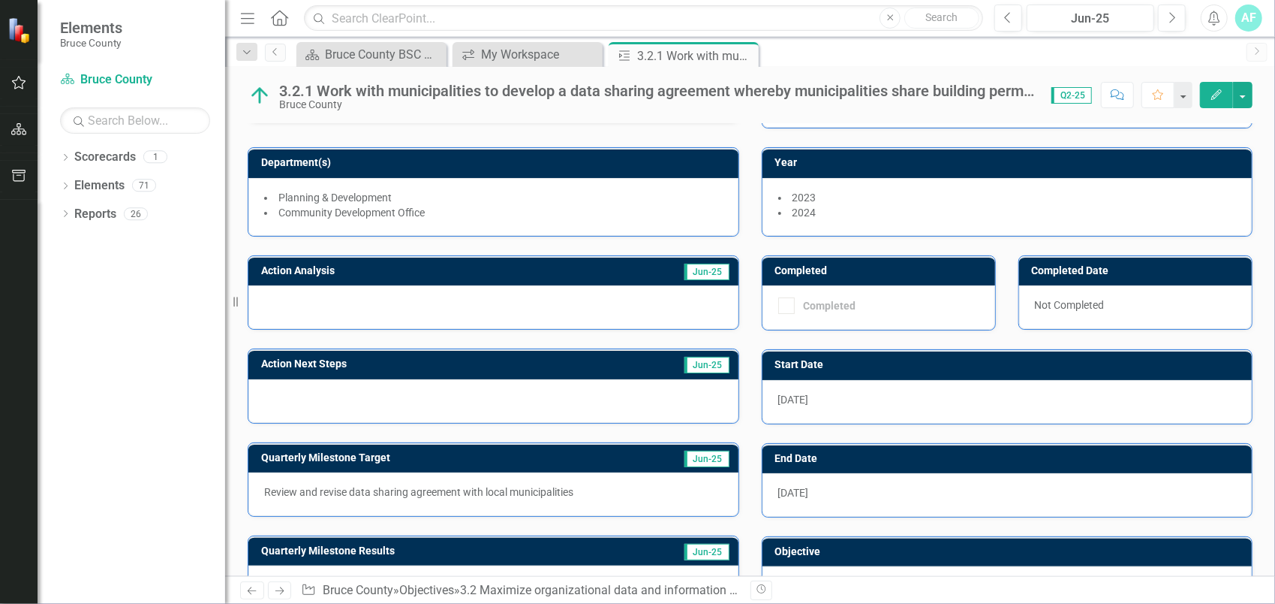
scroll to position [143, 0]
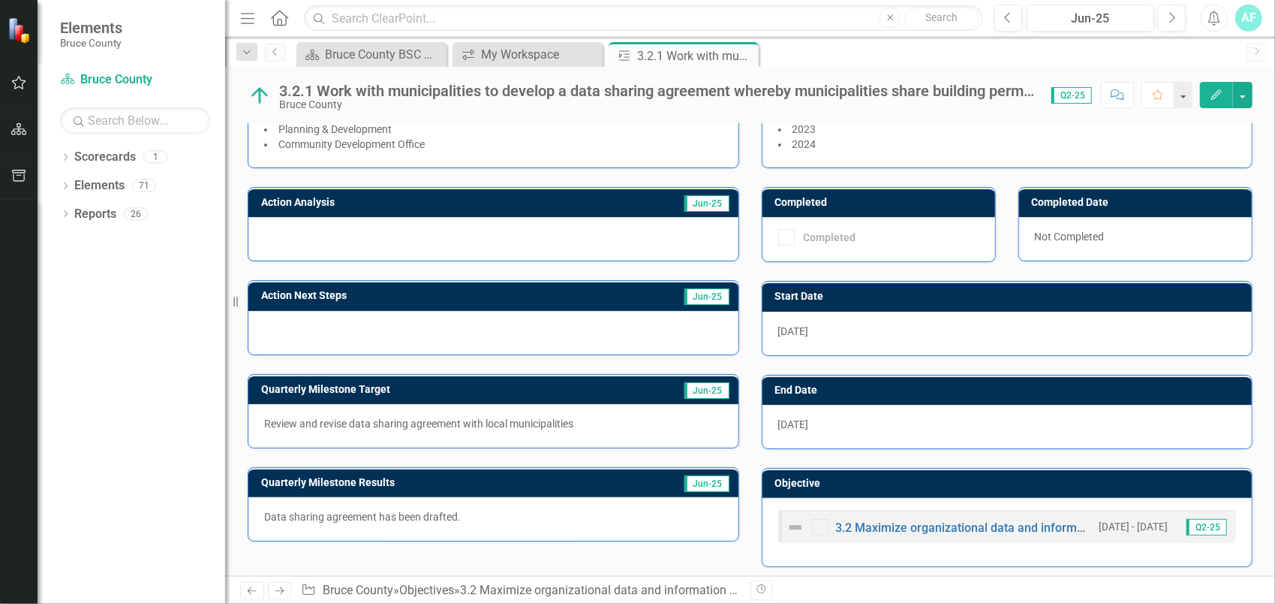
click at [21, 123] on icon "button" at bounding box center [19, 129] width 16 height 12
click at [68, 188] on icon "Dropdown" at bounding box center [65, 187] width 11 height 8
click at [67, 213] on div "Dropdown Goal Goals 7 1. Build a strong and inclusive community 2. Enhance and …" at bounding box center [142, 245] width 165 height 86
click at [69, 213] on icon "Dropdown" at bounding box center [73, 215] width 11 height 8
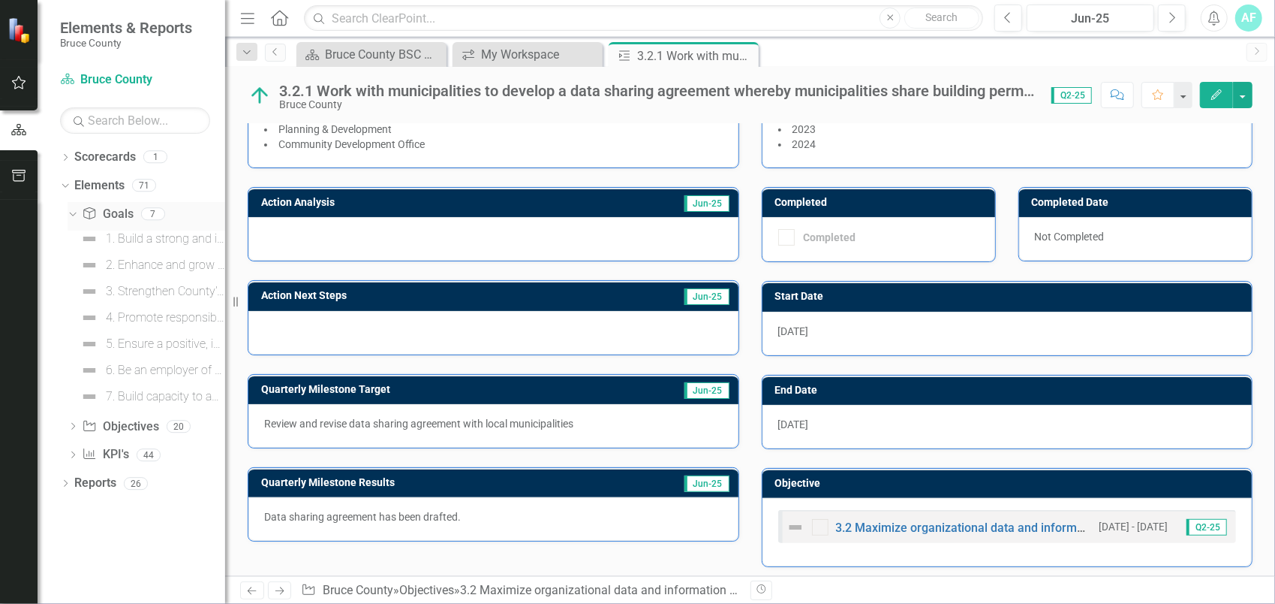
click at [69, 213] on icon "Dropdown" at bounding box center [71, 213] width 8 height 11
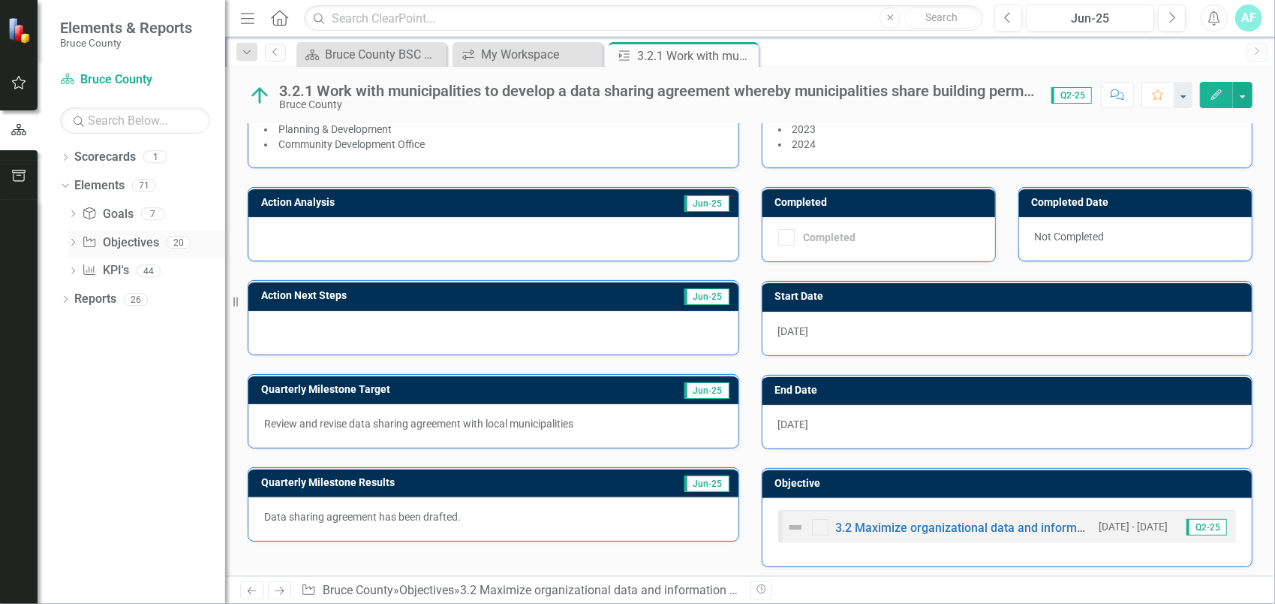
click at [71, 238] on div "Dropdown" at bounding box center [73, 244] width 11 height 13
click at [119, 267] on link "1.1 Increase housing options and encourage innovative solutions." at bounding box center [159, 266] width 131 height 24
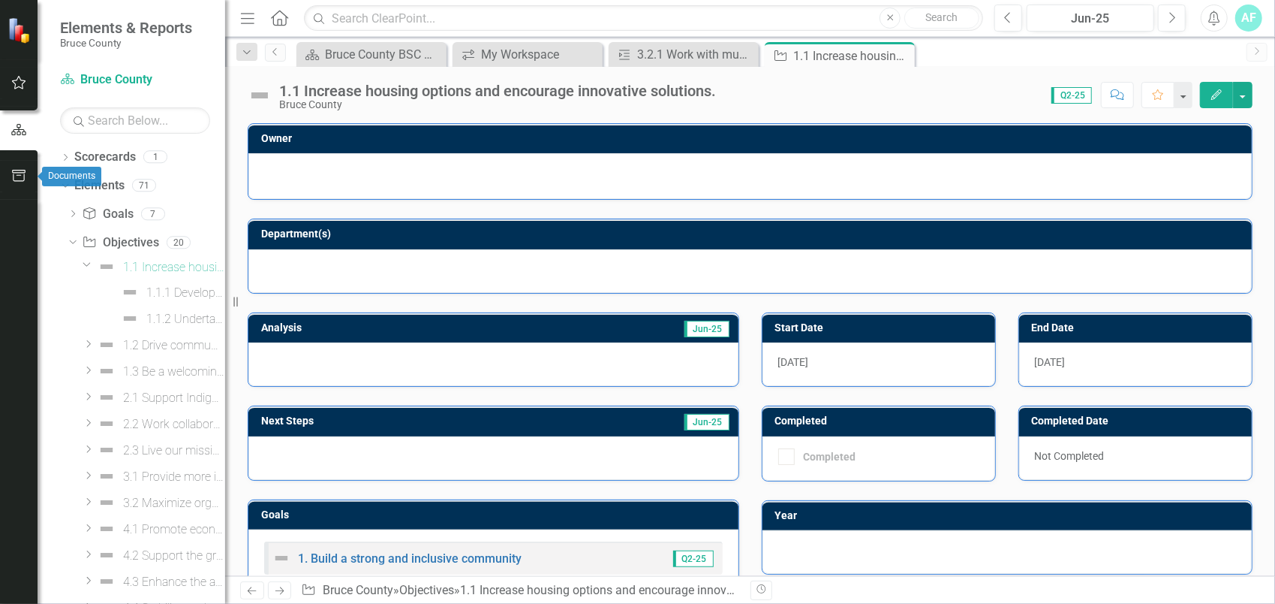
click at [20, 179] on icon "button" at bounding box center [19, 176] width 16 height 12
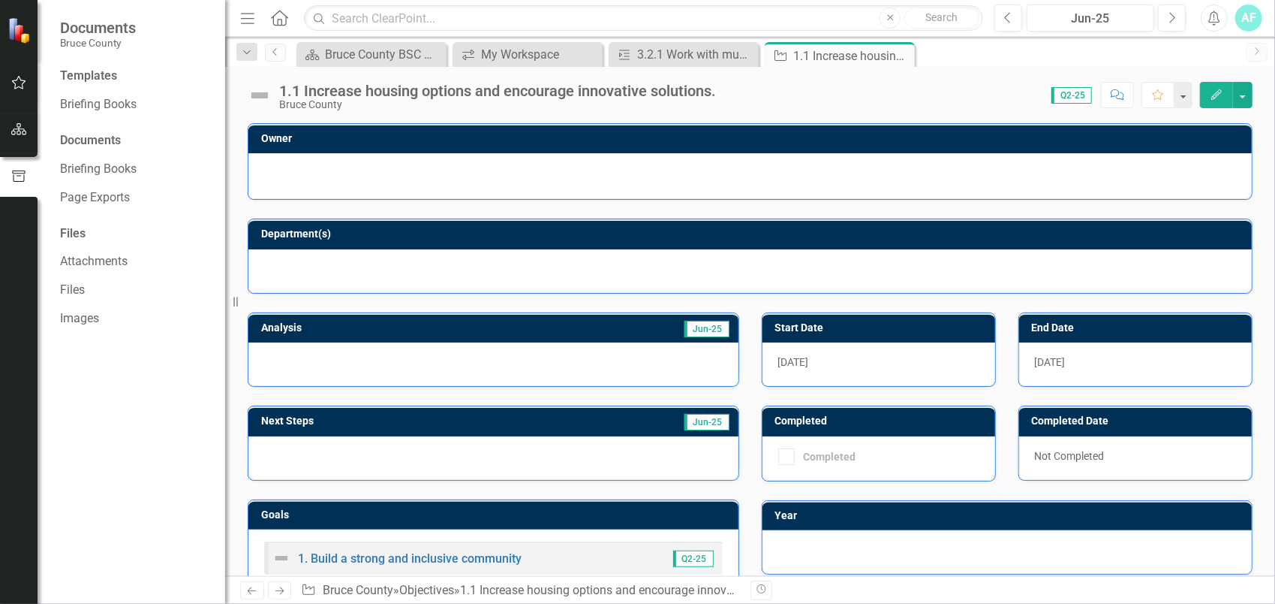
click at [23, 75] on button "button" at bounding box center [19, 84] width 34 height 32
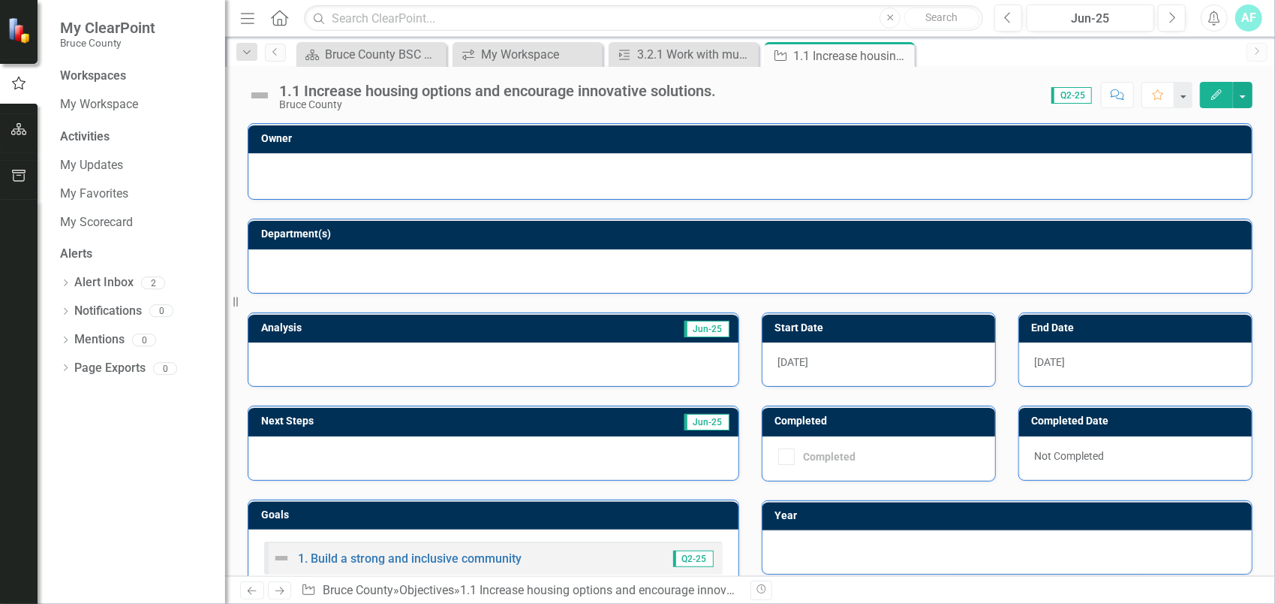
click at [23, 131] on icon "button" at bounding box center [19, 129] width 16 height 12
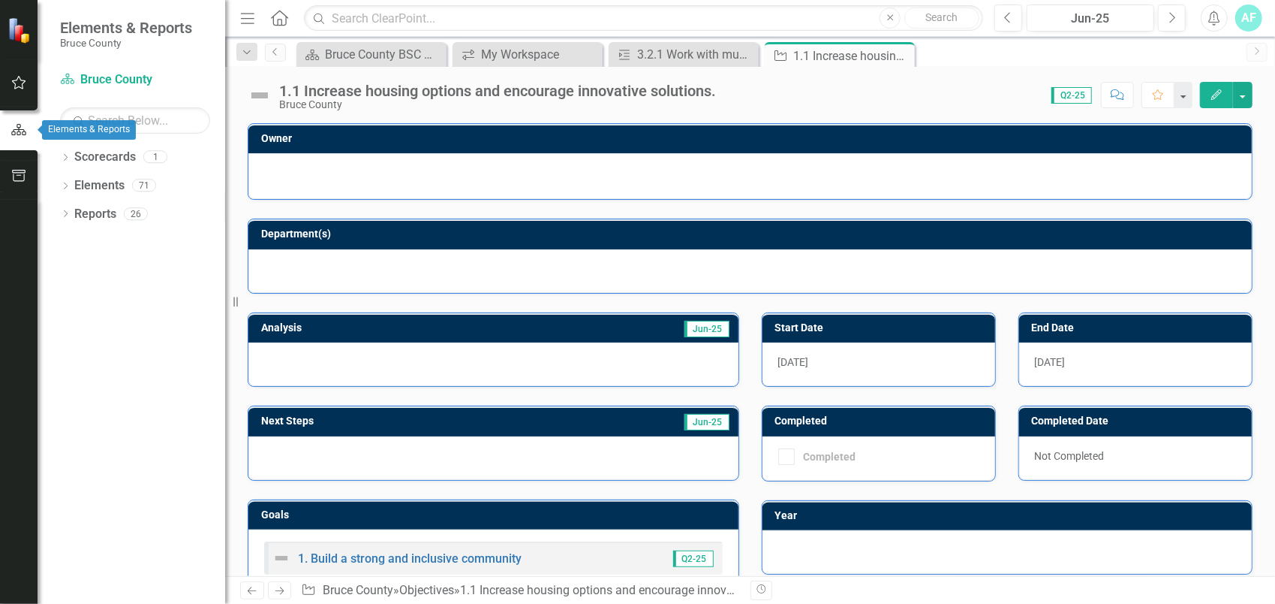
click at [24, 95] on button "button" at bounding box center [19, 84] width 34 height 32
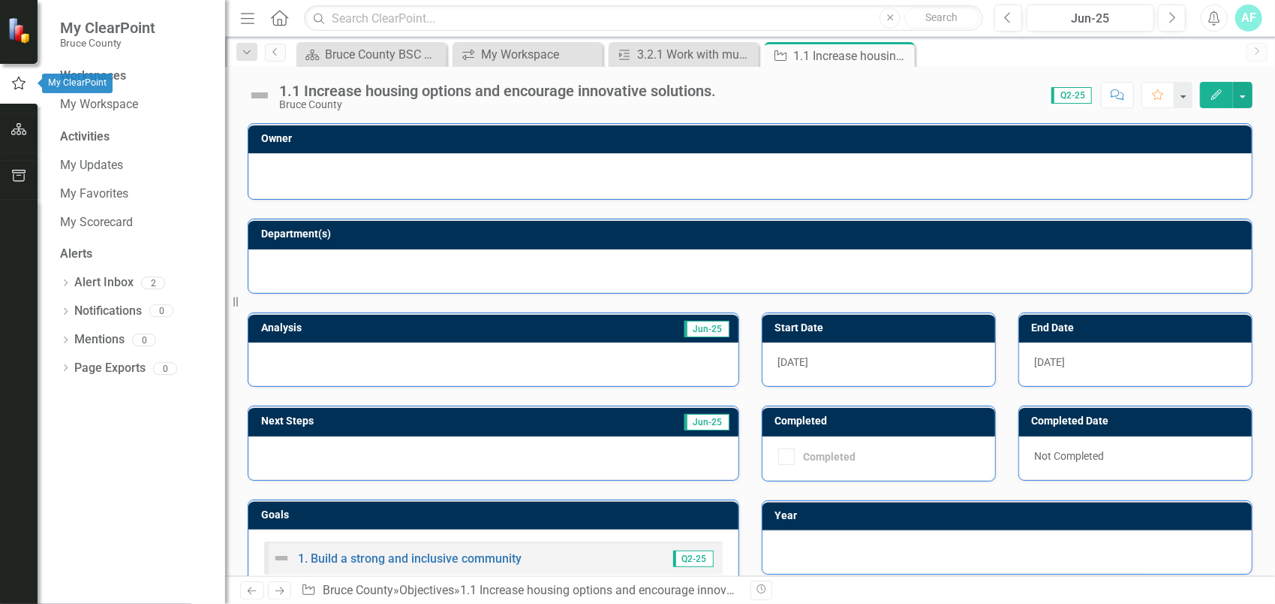
click at [23, 117] on button "button" at bounding box center [19, 130] width 34 height 32
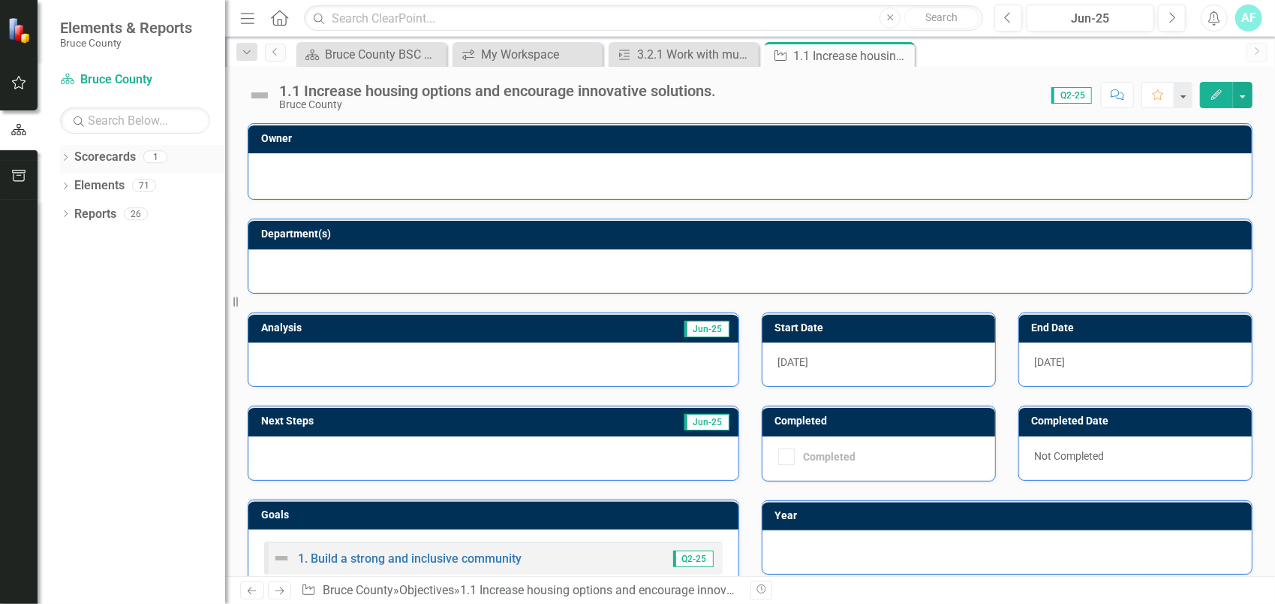
click at [184, 158] on div "Scorecards 1" at bounding box center [149, 159] width 151 height 29
click at [72, 162] on div "Dropdown Scorecards 1" at bounding box center [142, 159] width 165 height 29
click at [68, 161] on icon "Dropdown" at bounding box center [65, 159] width 11 height 8
click at [64, 209] on div "Dropdown" at bounding box center [65, 215] width 11 height 13
click at [71, 272] on icon "Dropdown" at bounding box center [73, 272] width 11 height 8
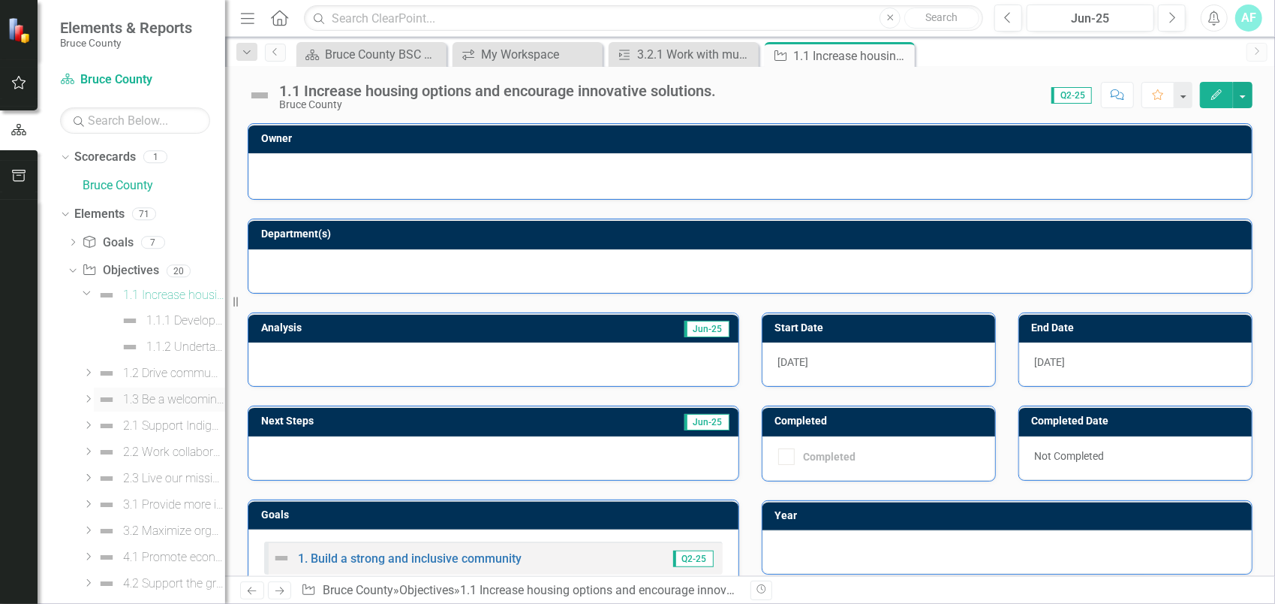
click at [152, 401] on div "1.3 Be a welcoming and inclusive community." at bounding box center [174, 400] width 102 height 14
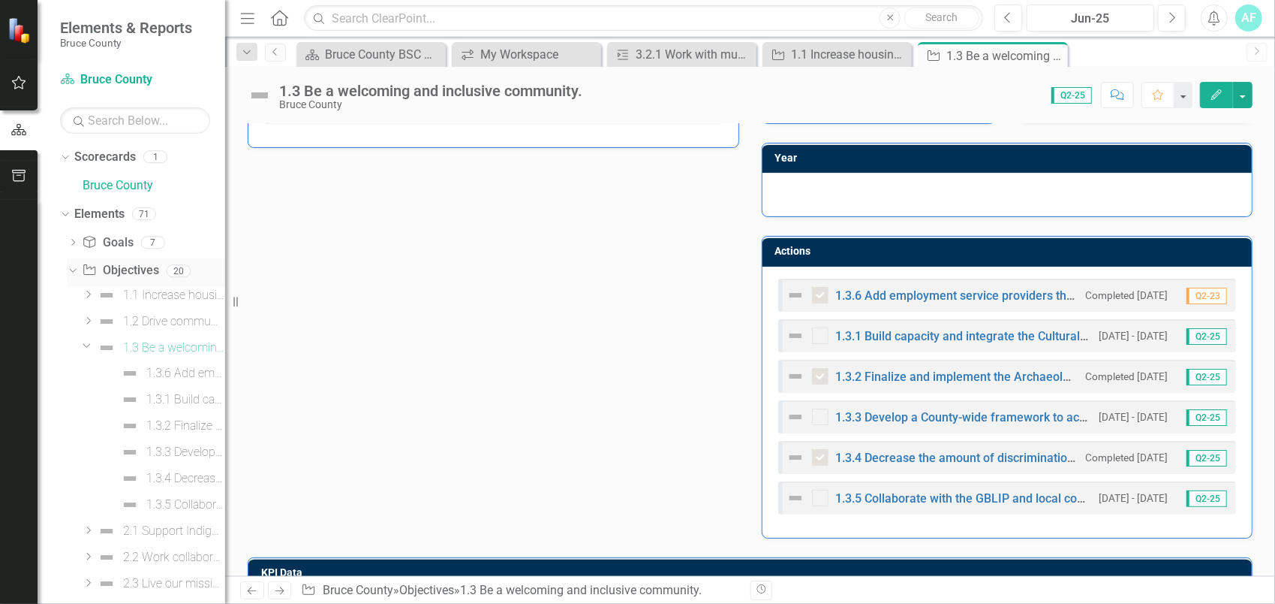
click at [128, 273] on link "Objective Objectives" at bounding box center [120, 270] width 77 height 17
click at [71, 246] on icon "Dropdown" at bounding box center [73, 243] width 11 height 8
click at [73, 240] on icon "Dropdown" at bounding box center [71, 241] width 8 height 11
click at [77, 291] on div "Dropdown KPI KPI's 44" at bounding box center [147, 301] width 158 height 29
click at [77, 297] on icon "Dropdown" at bounding box center [73, 301] width 11 height 8
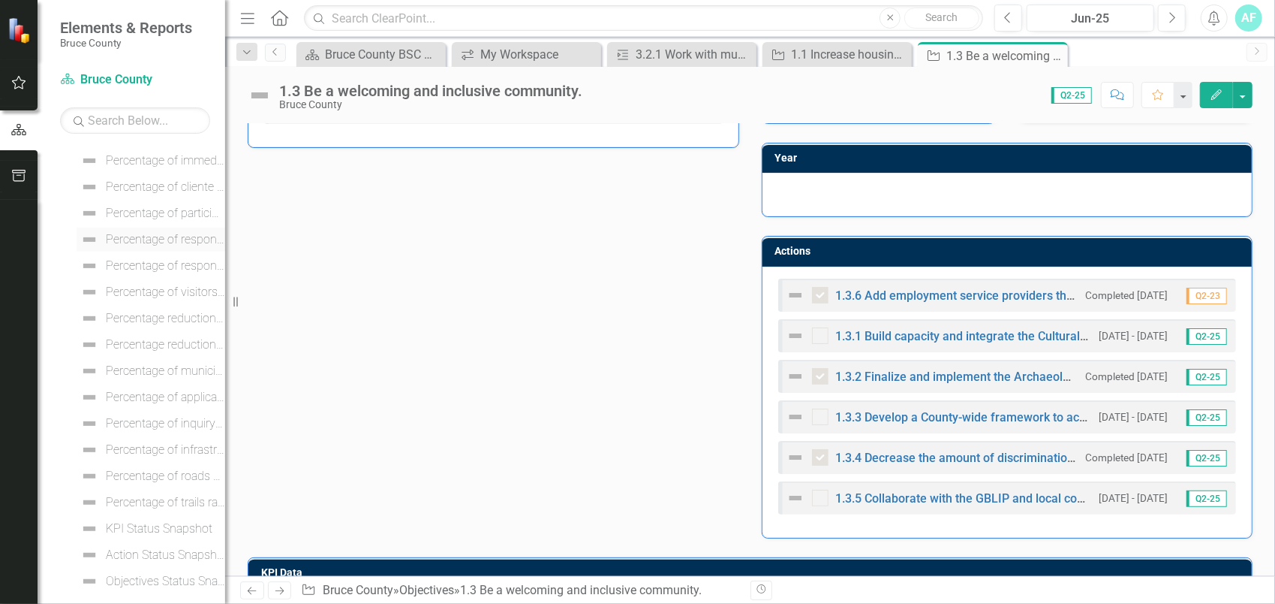
scroll to position [896, 0]
click at [149, 266] on div "Percentage of visitors satisfied with services." at bounding box center [165, 269] width 119 height 14
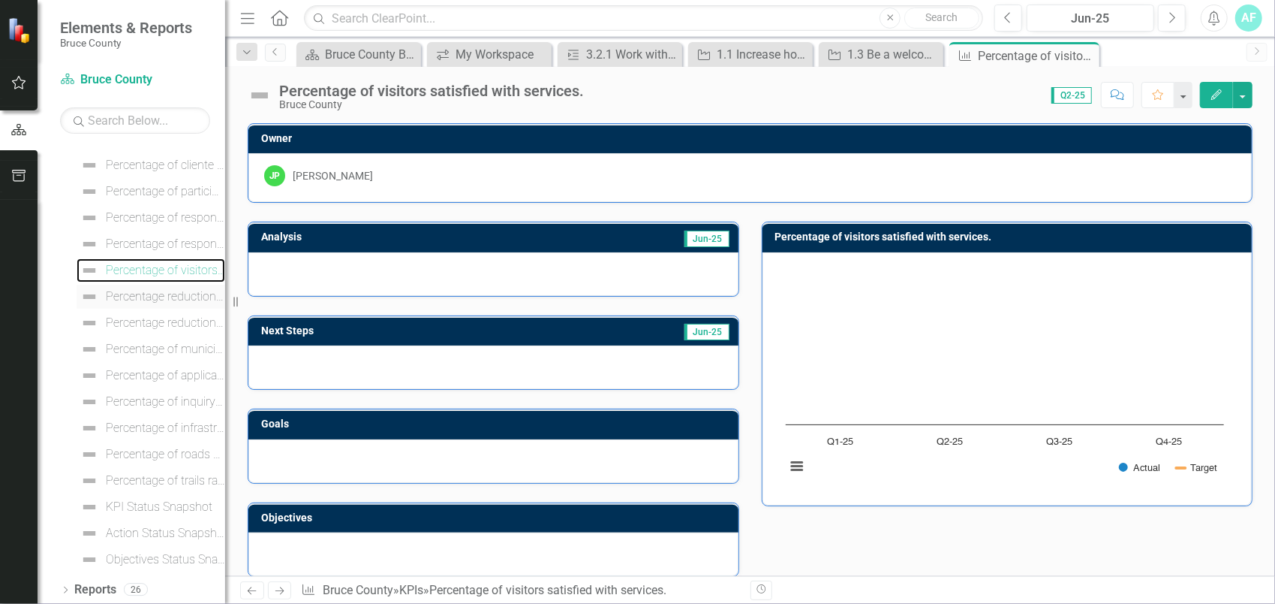
scroll to position [896, 0]
click at [143, 399] on div "Percentage of inquiry responses [DATE]" at bounding box center [165, 400] width 119 height 14
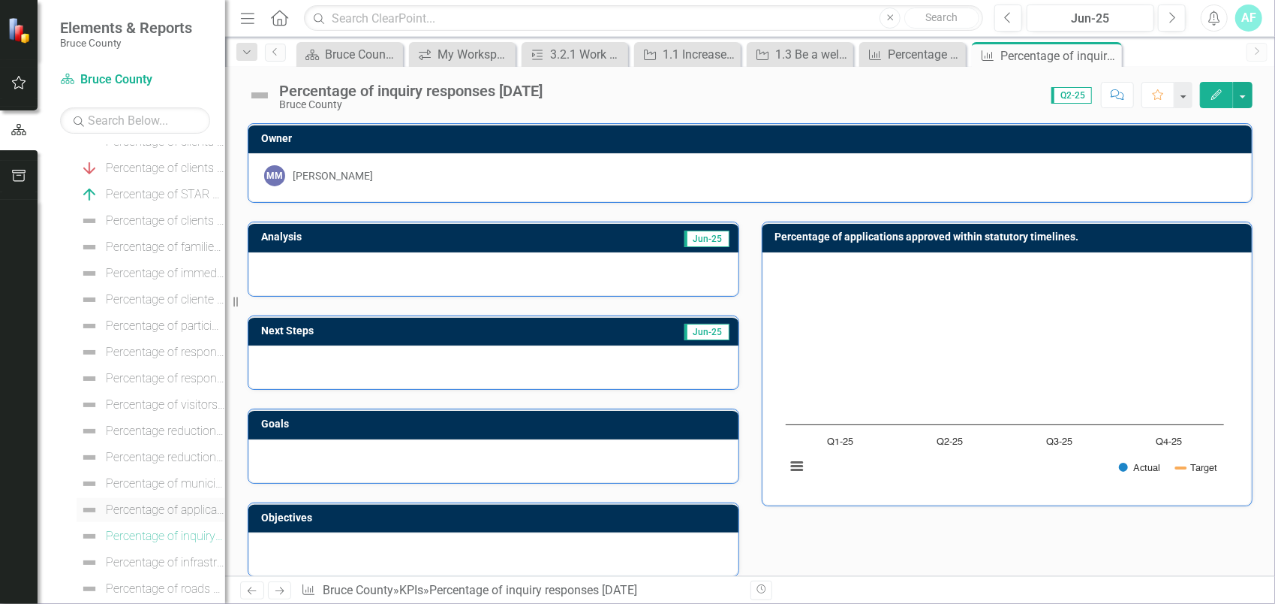
click at [166, 506] on div "Percentage of applications approved [DATE]." at bounding box center [165, 510] width 119 height 14
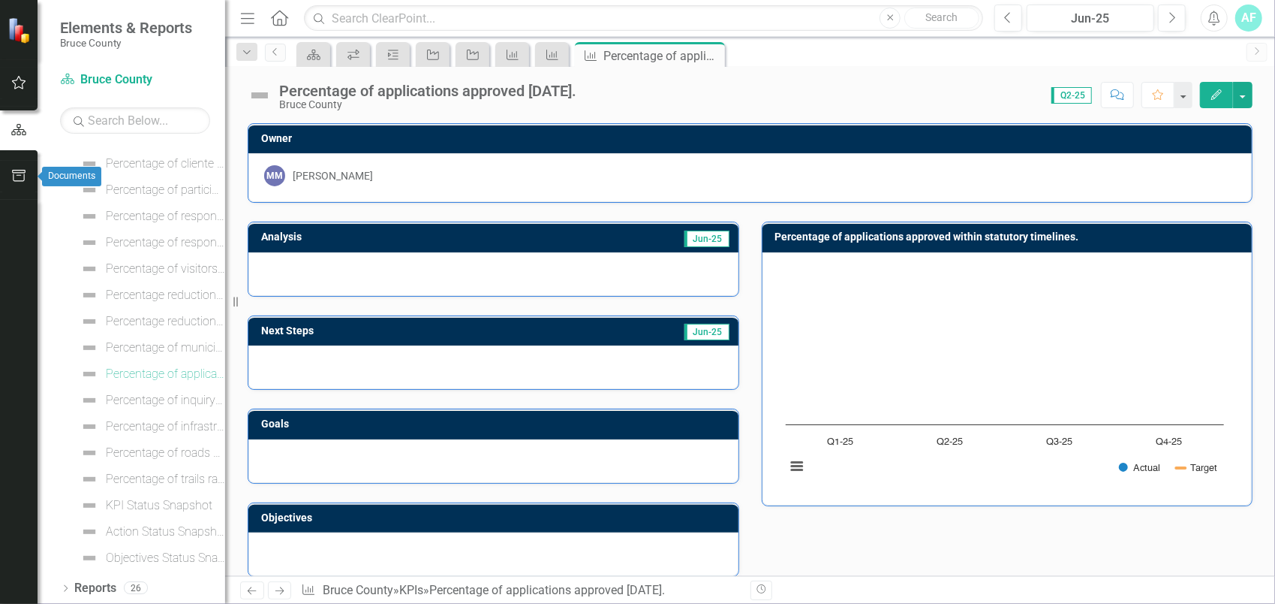
click at [16, 179] on icon "button" at bounding box center [19, 176] width 16 height 12
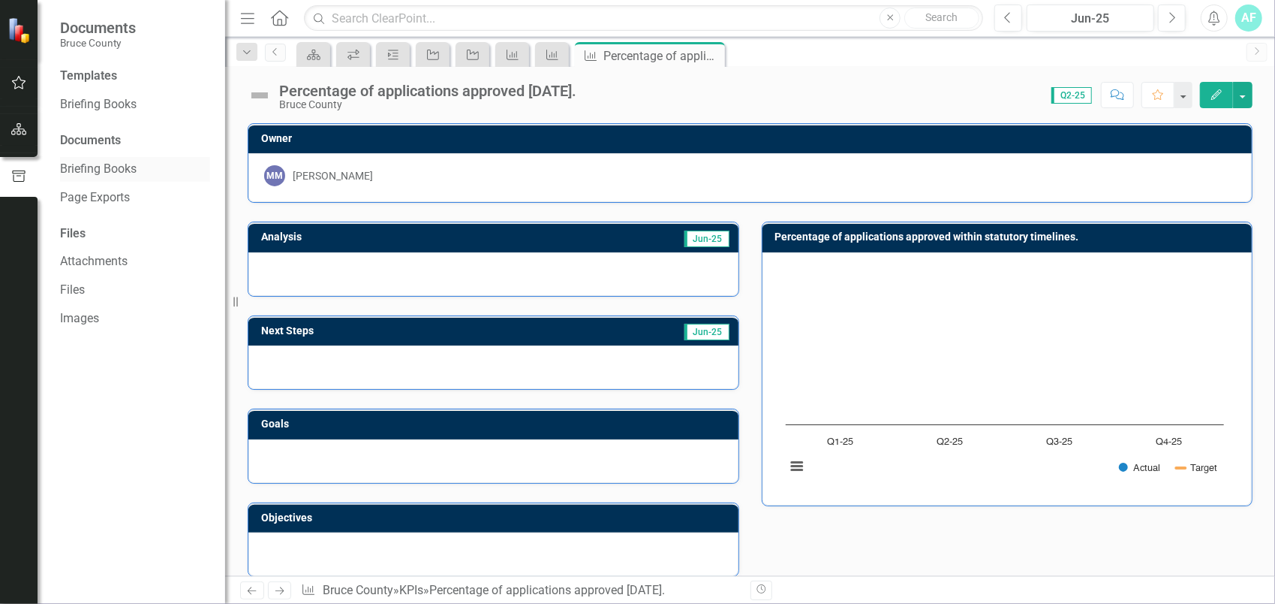
click at [165, 162] on link "Briefing Books" at bounding box center [135, 169] width 150 height 17
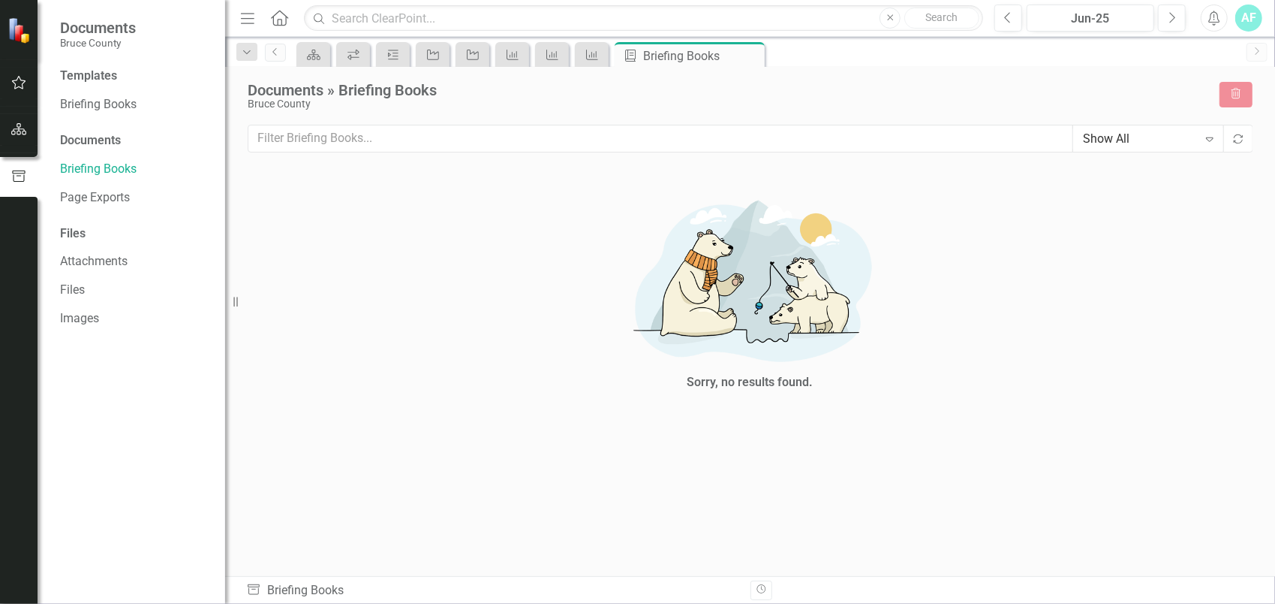
click at [99, 35] on span "Documents" at bounding box center [98, 28] width 76 height 18
click at [17, 69] on button "button" at bounding box center [19, 84] width 34 height 32
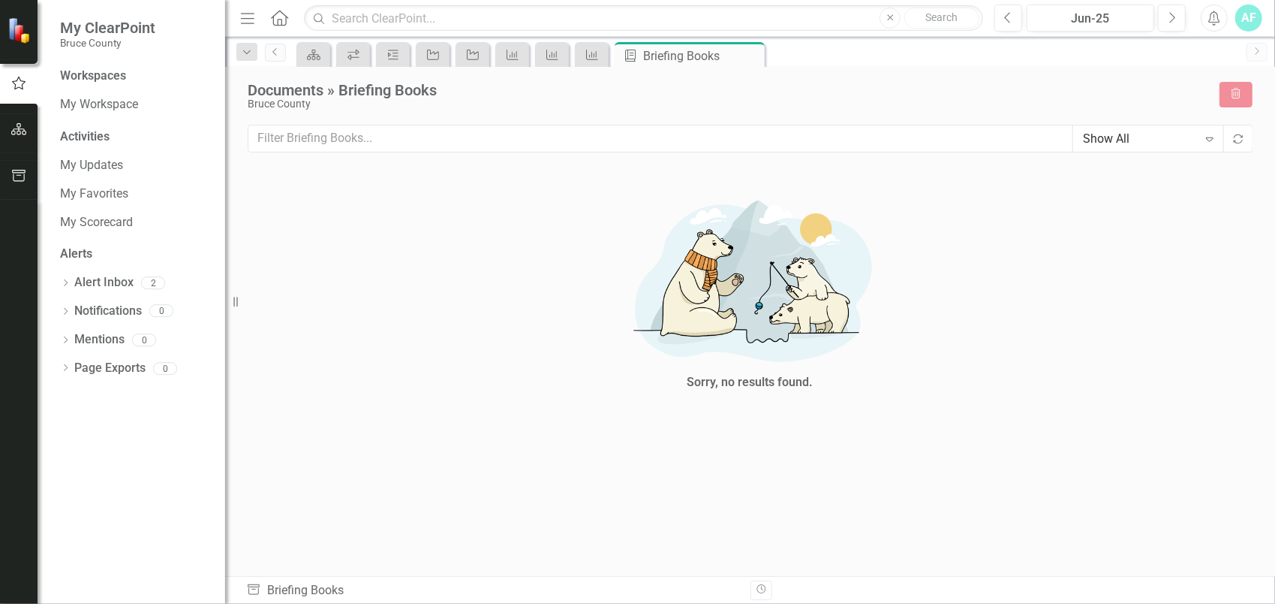
click at [18, 29] on img at bounding box center [21, 30] width 26 height 26
click at [23, 134] on icon "button" at bounding box center [19, 129] width 16 height 12
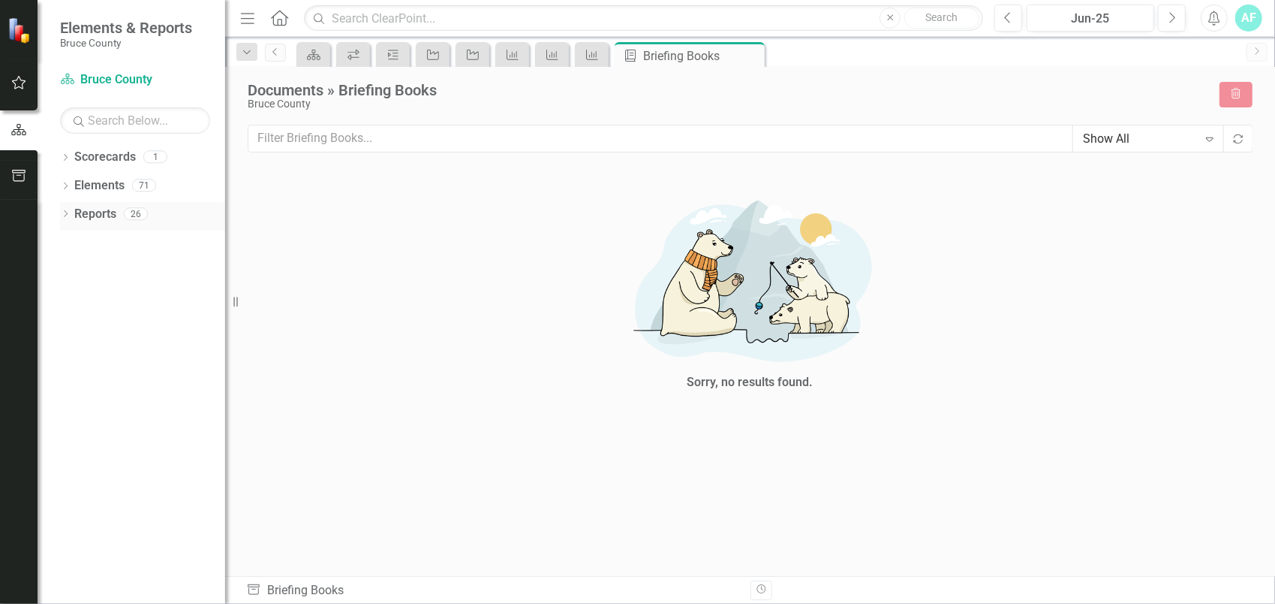
click at [71, 216] on div "Dropdown Reports 26" at bounding box center [142, 216] width 165 height 29
click at [68, 215] on icon "Dropdown" at bounding box center [65, 215] width 11 height 8
click at [65, 239] on div "Dropdown Scorecard Scorecard 3 Bruce County BSC Welcome Page Default Ownership …" at bounding box center [142, 299] width 165 height 142
click at [70, 239] on icon "Dropdown" at bounding box center [72, 241] width 11 height 8
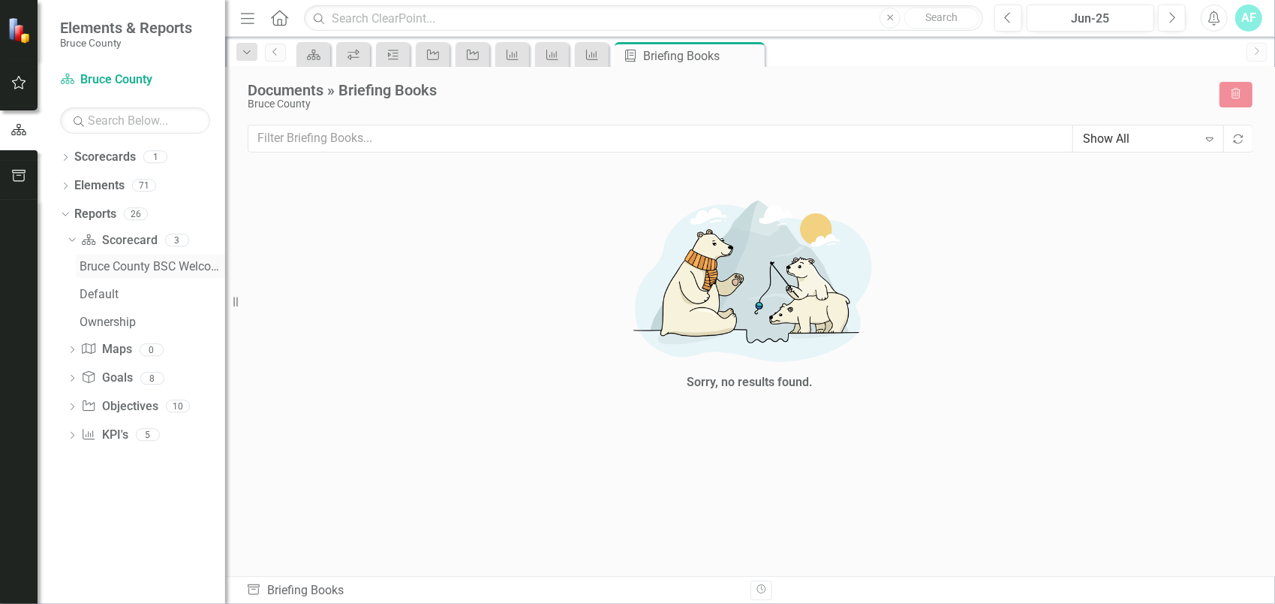
click at [119, 266] on div "Bruce County BSC Welcome Page" at bounding box center [153, 267] width 146 height 14
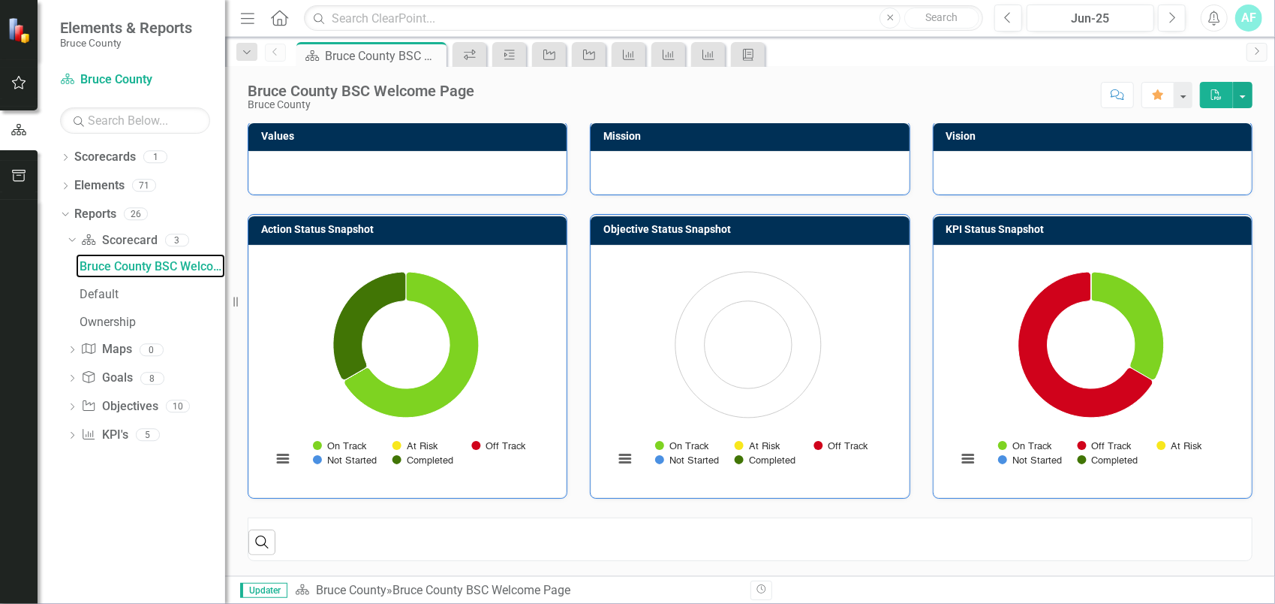
scroll to position [539, 0]
click at [152, 296] on div "Default" at bounding box center [153, 294] width 146 height 14
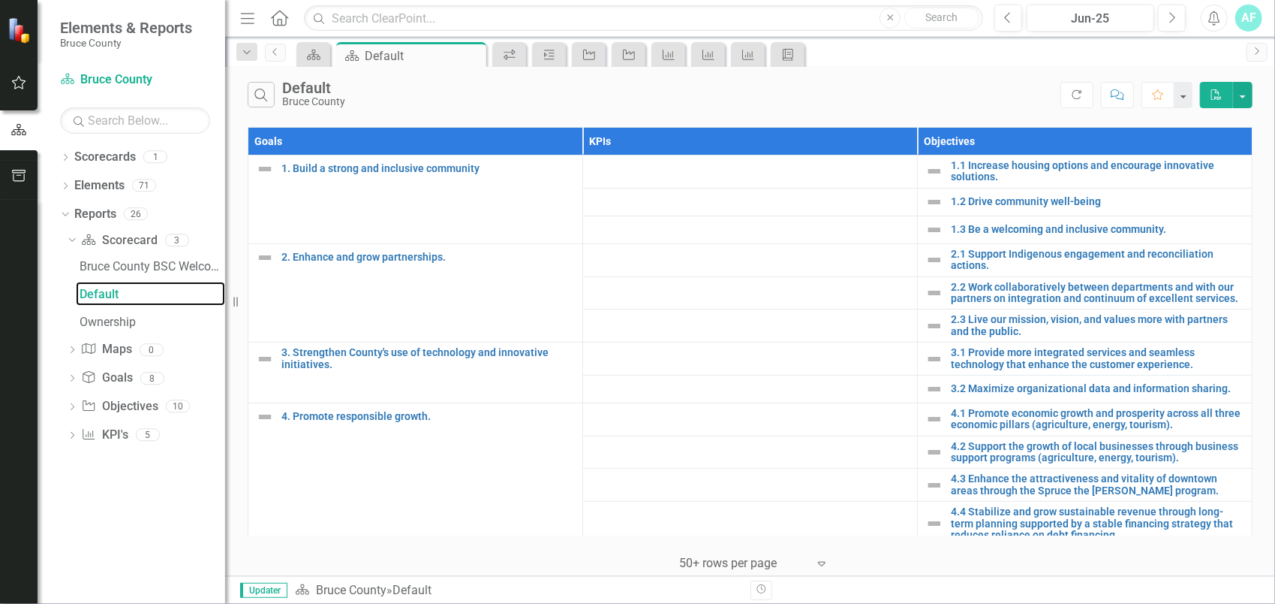
scroll to position [267, 0]
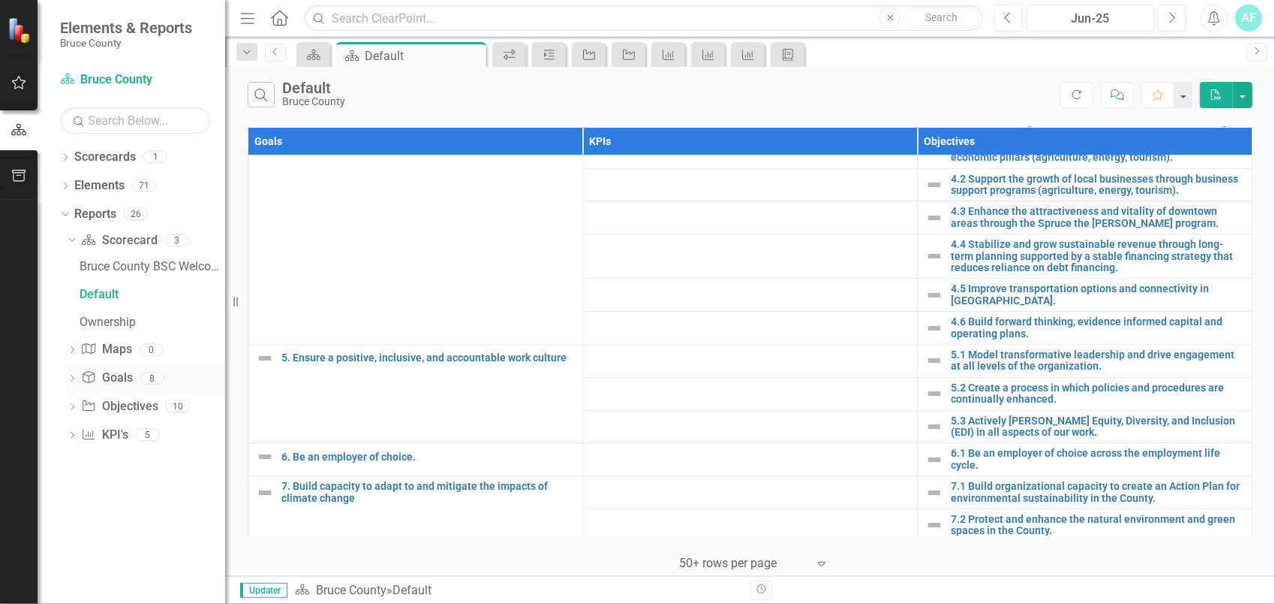
click at [72, 371] on div "Dropdown Goal Goals 8" at bounding box center [146, 380] width 158 height 29
click at [77, 380] on icon "Dropdown" at bounding box center [72, 379] width 11 height 8
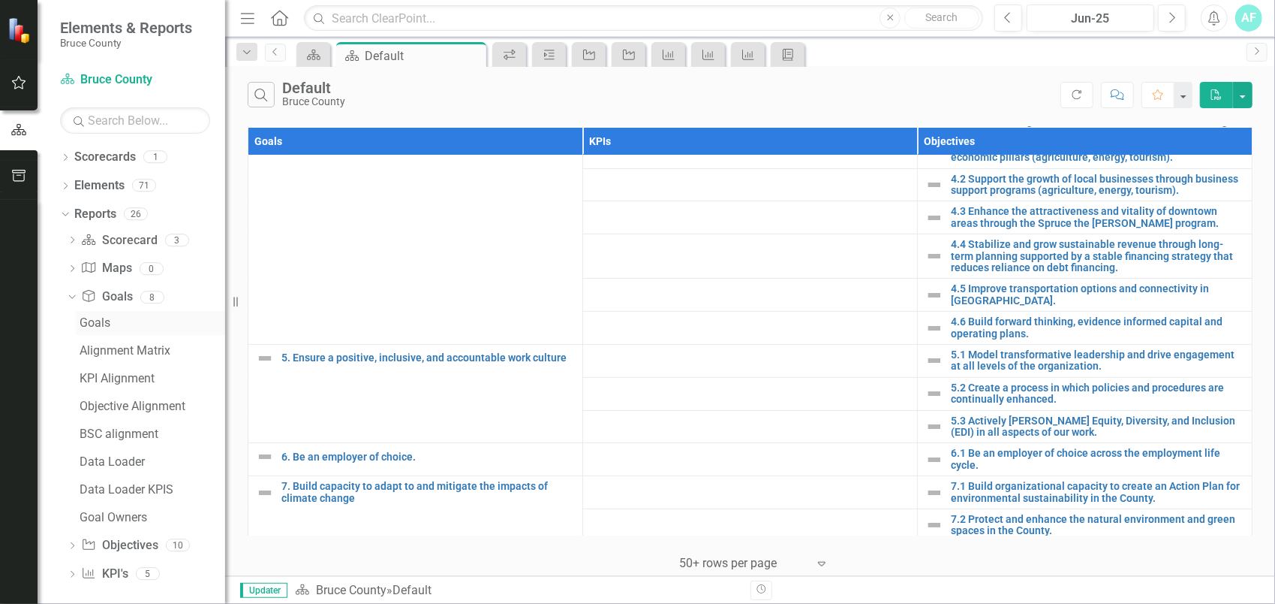
click at [114, 327] on div "Goals" at bounding box center [153, 323] width 146 height 14
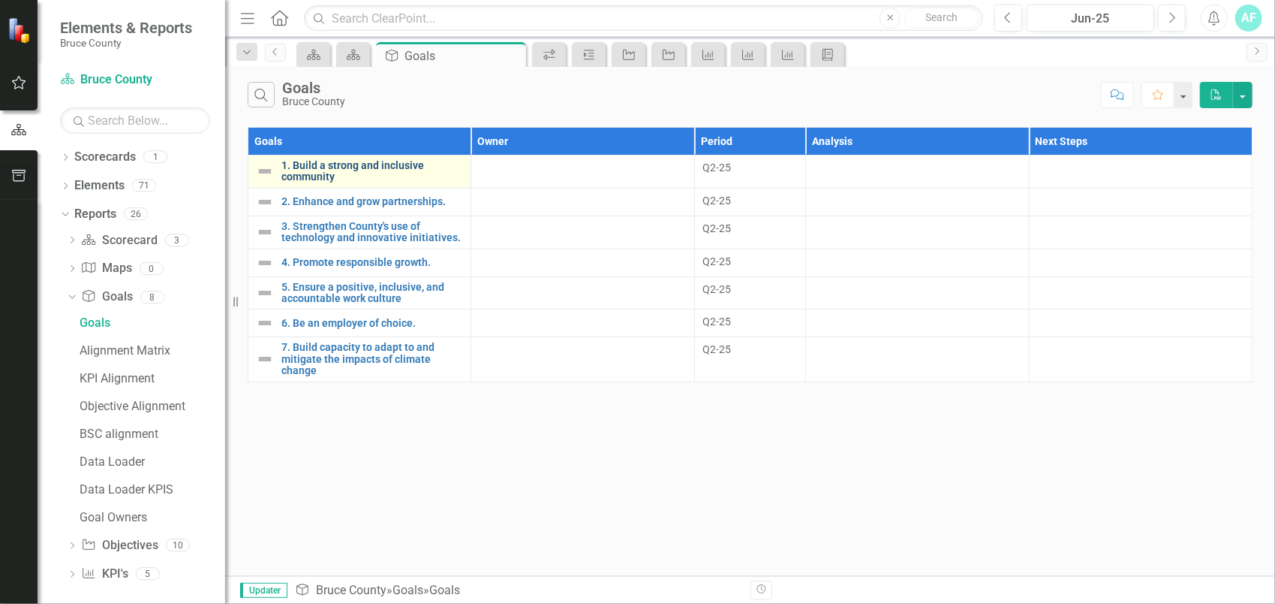
click at [282, 168] on link "1. Build a strong and inclusive community" at bounding box center [372, 171] width 182 height 23
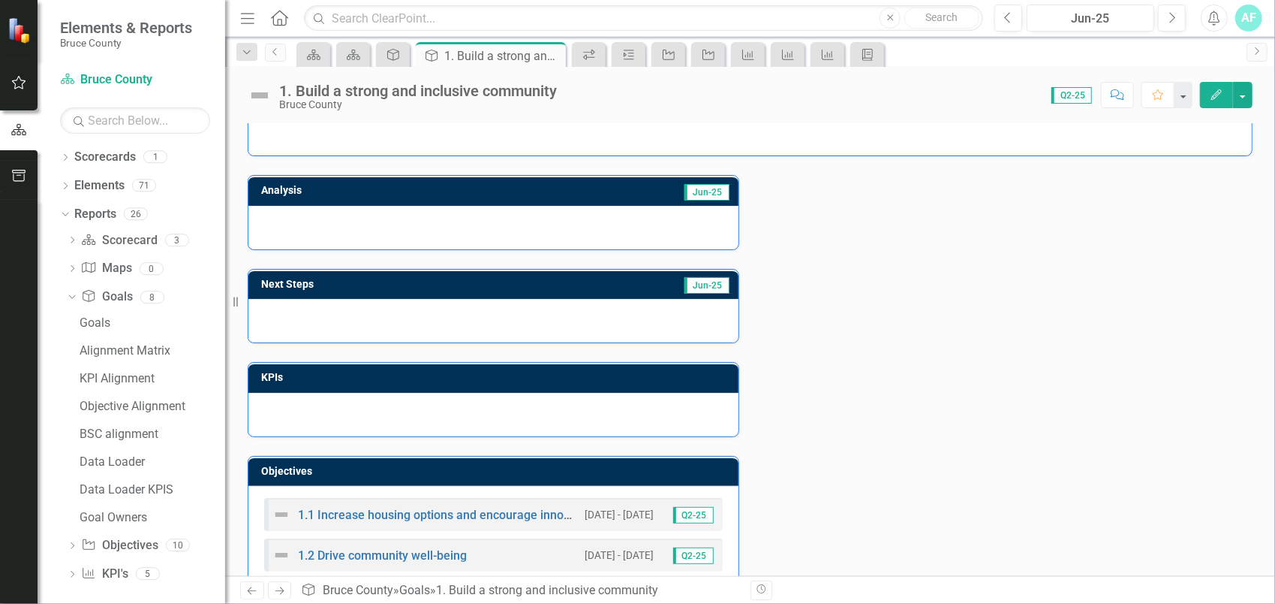
scroll to position [114, 0]
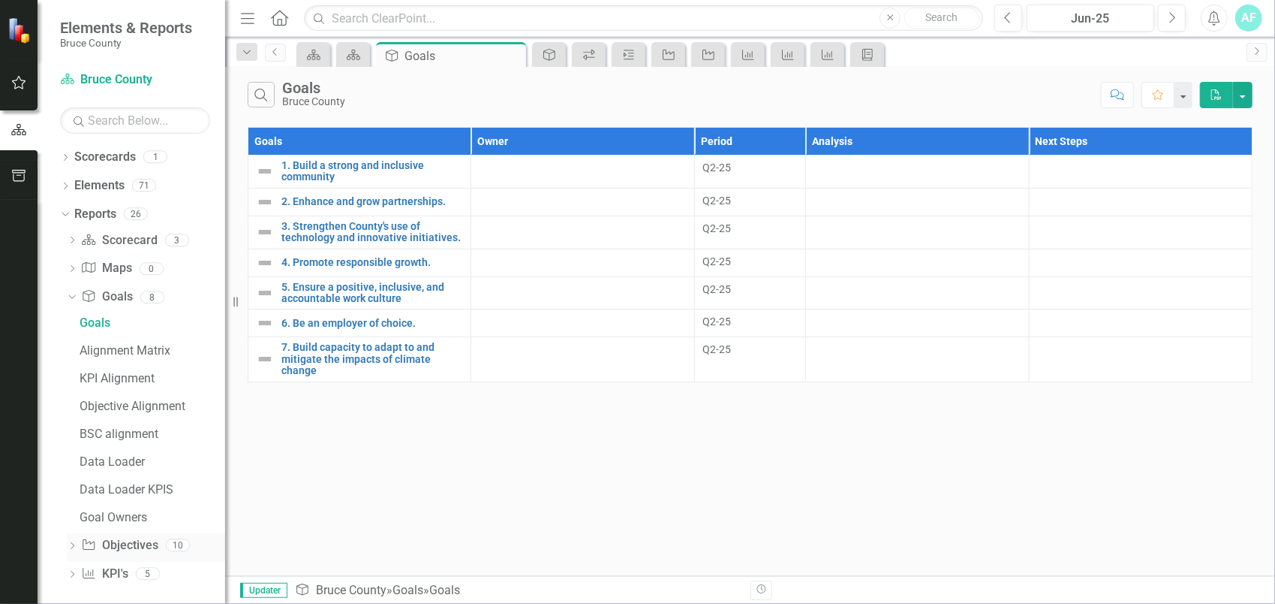
click at [79, 547] on div "Dropdown Objective Objectives 10" at bounding box center [146, 547] width 158 height 29
click at [76, 539] on div "Dropdown Objective Objectives 10" at bounding box center [146, 547] width 158 height 29
click at [70, 546] on icon "Dropdown" at bounding box center [72, 547] width 11 height 8
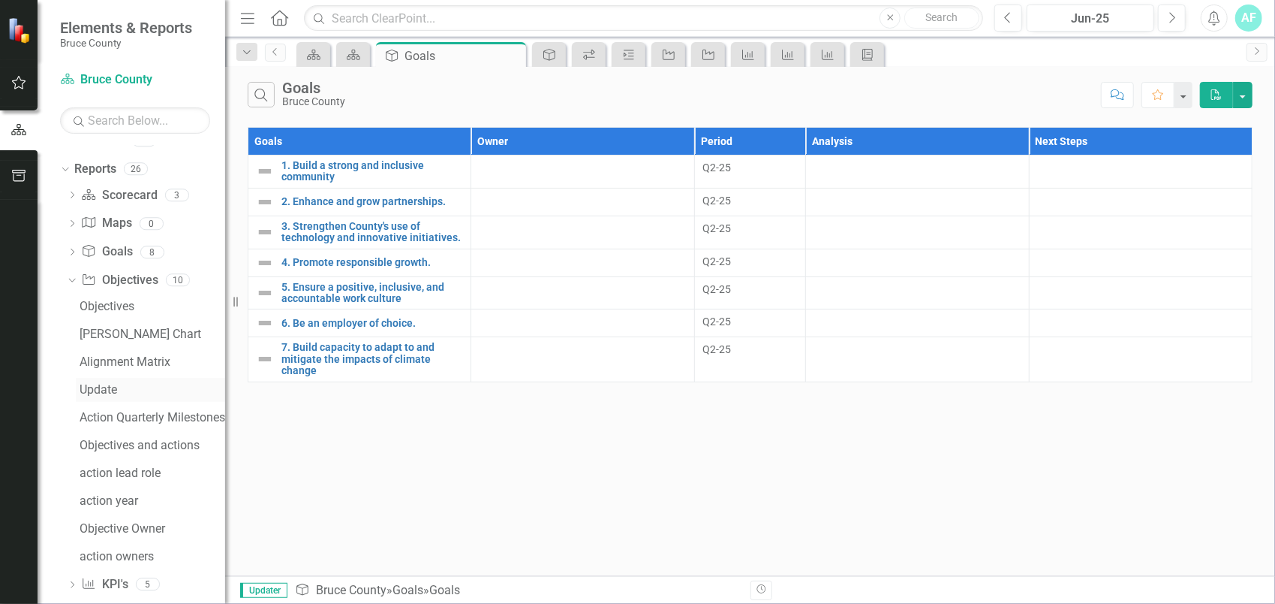
scroll to position [64, 0]
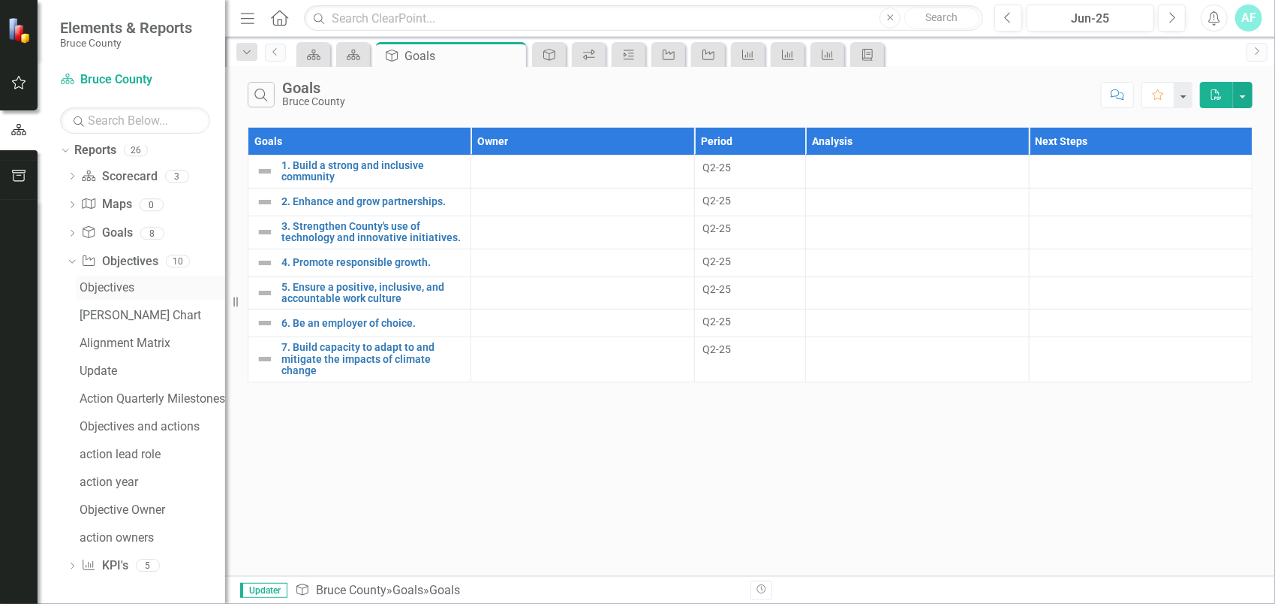
click at [104, 279] on link "Objectives" at bounding box center [150, 287] width 149 height 24
